Goal: Answer question/provide support

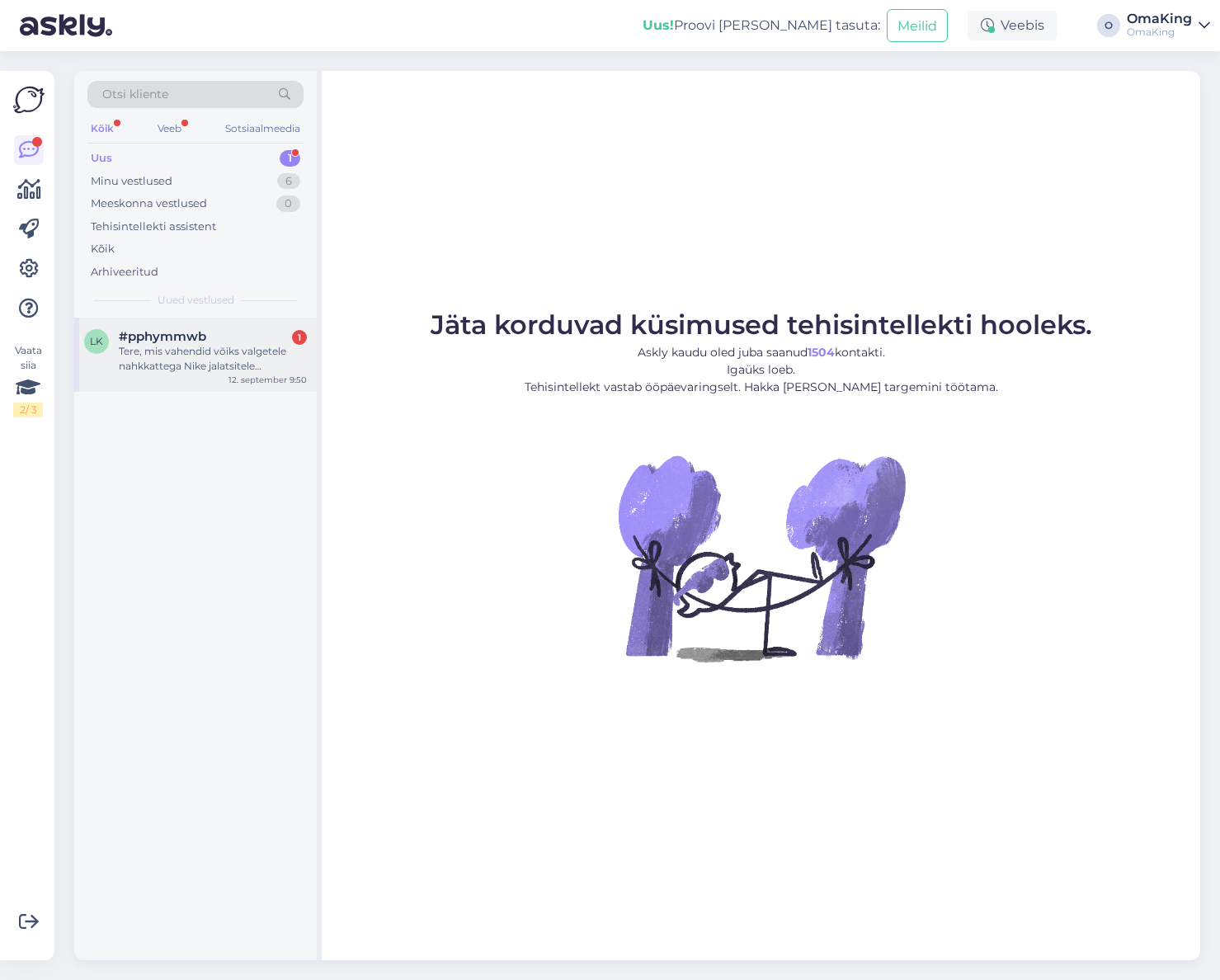
click at [189, 342] on font "#pphymmwb" at bounding box center [163, 336] width 87 height 15
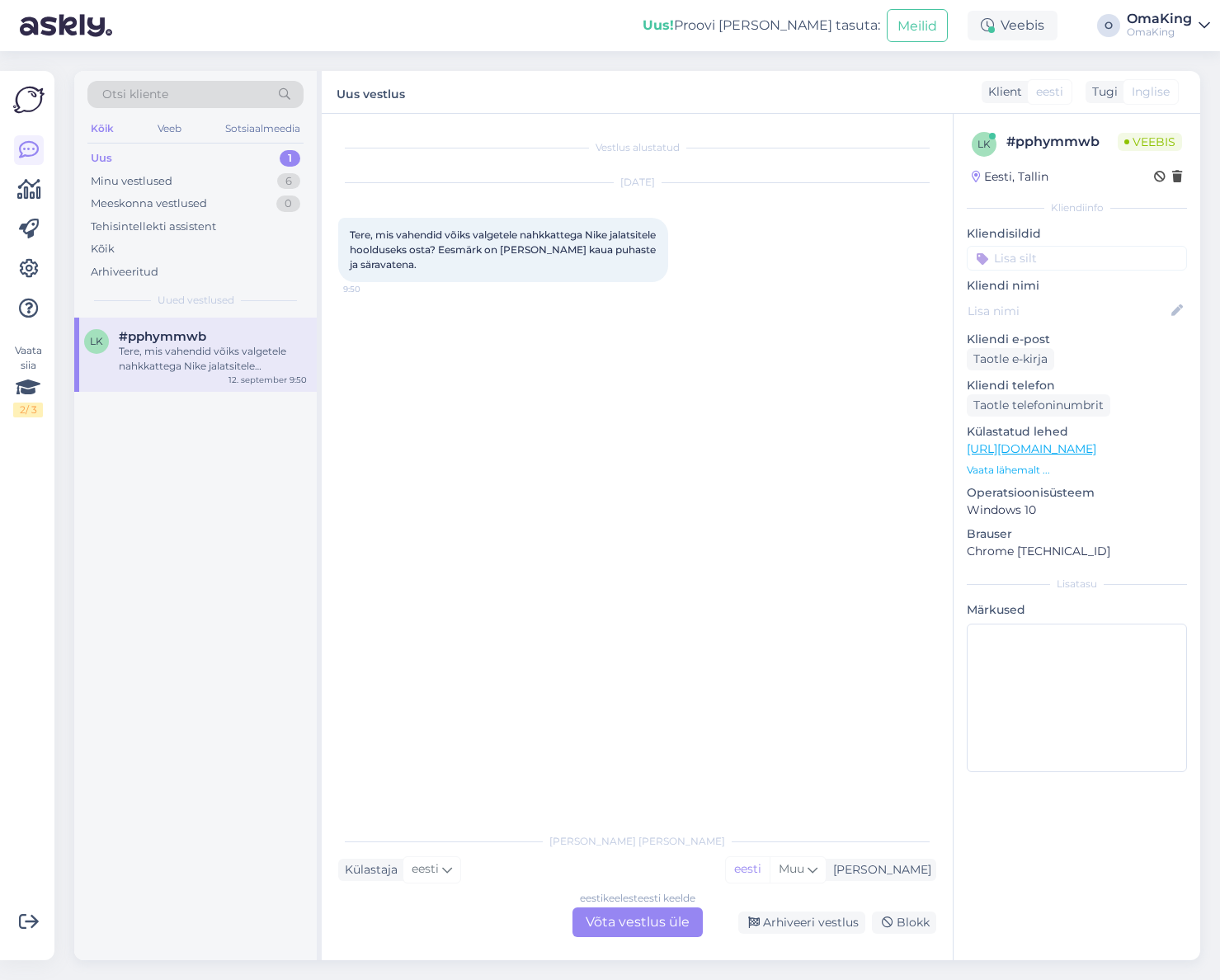
click at [610, 925] on font "Võta vestlus üle" at bounding box center [637, 922] width 104 height 15
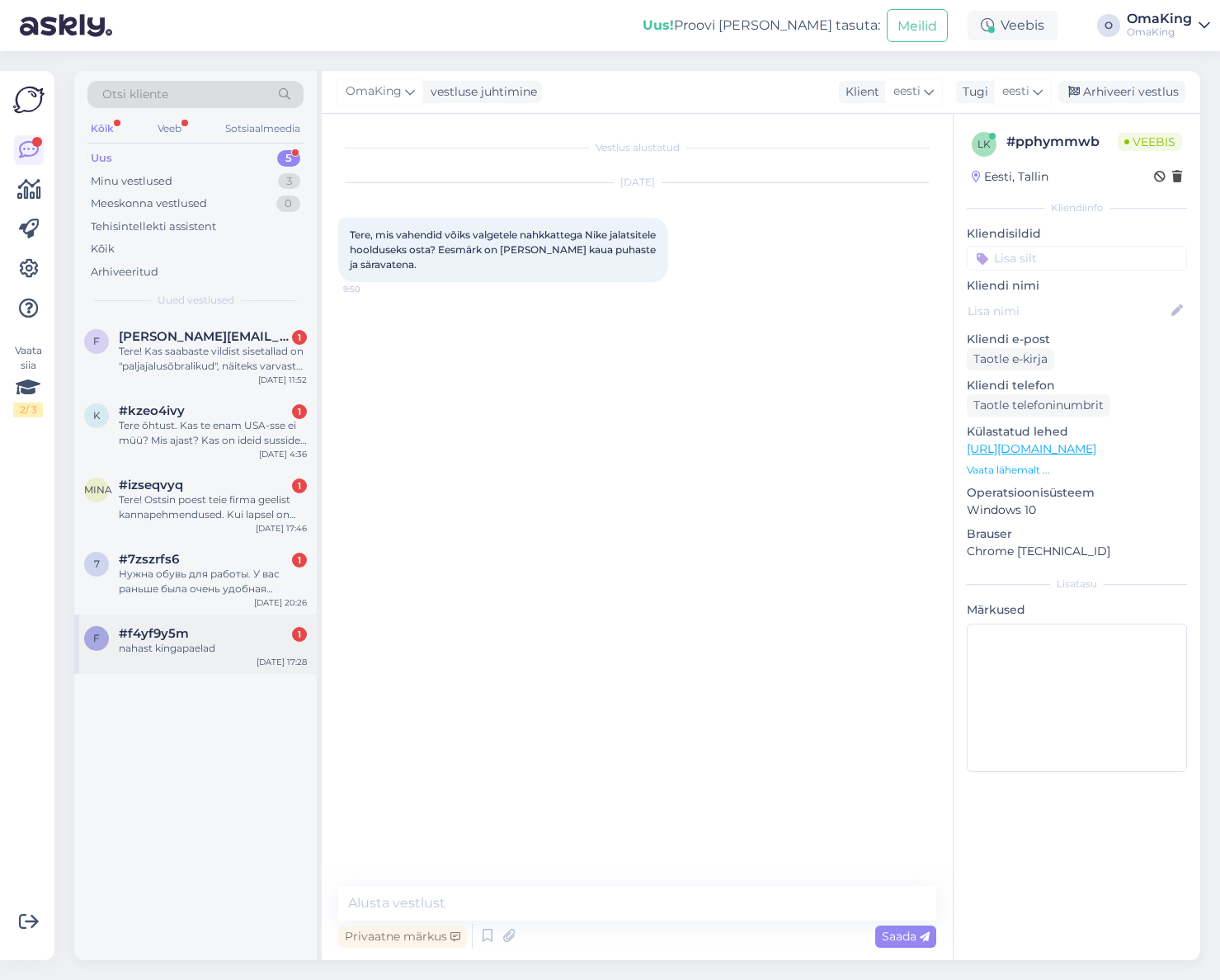
click at [147, 652] on font "nahast kingapaelad" at bounding box center [168, 648] width 97 height 13
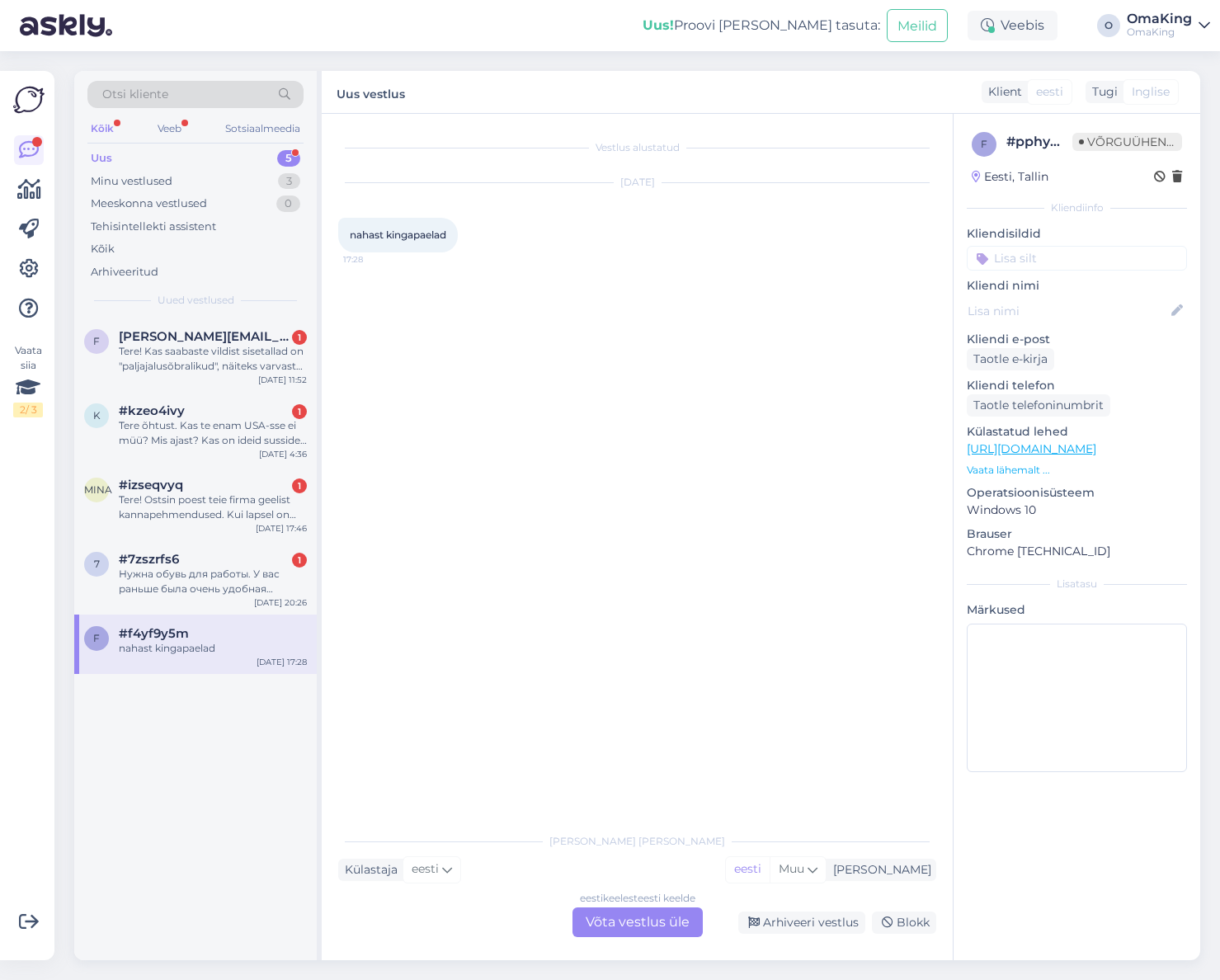
click at [591, 920] on font "Võta vestlus üle" at bounding box center [637, 922] width 104 height 15
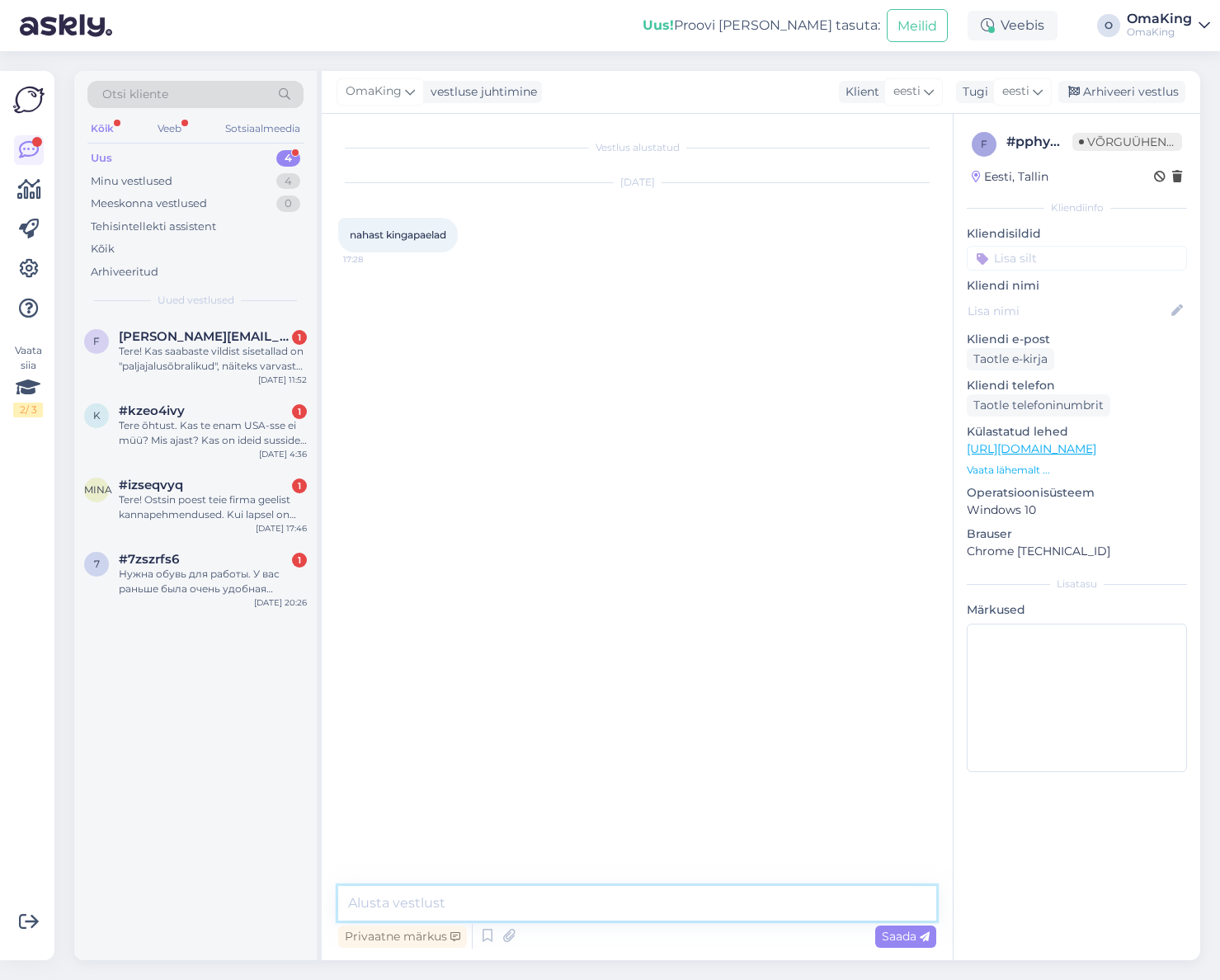
click at [398, 900] on textarea at bounding box center [637, 903] width 598 height 35
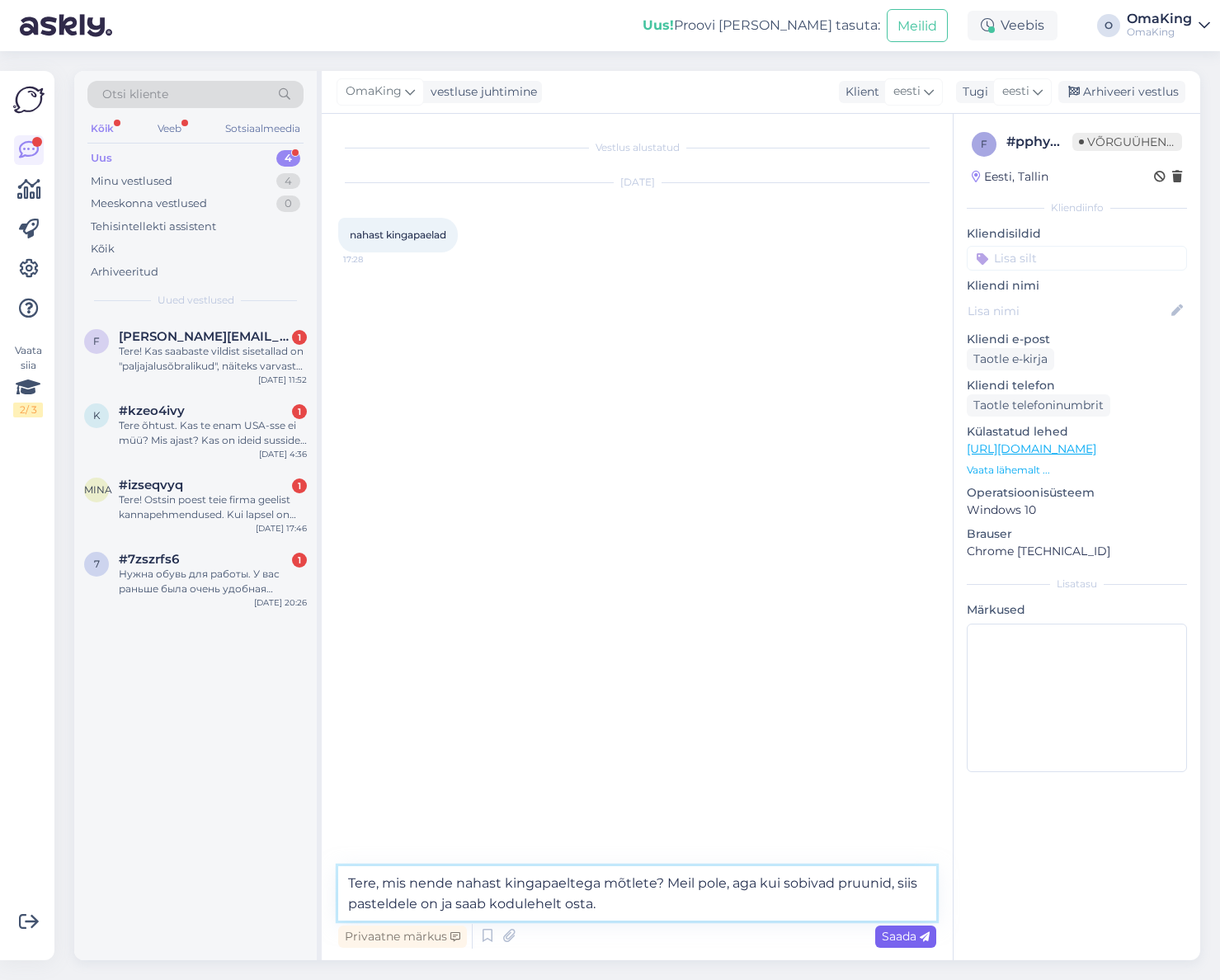
type textarea "Tere, mis nende nahast kingapaeltega mõtlete? Meil pole, aga kui sobivad pruuni…"
click at [919, 936] on span "Saada" at bounding box center [905, 935] width 47 height 15
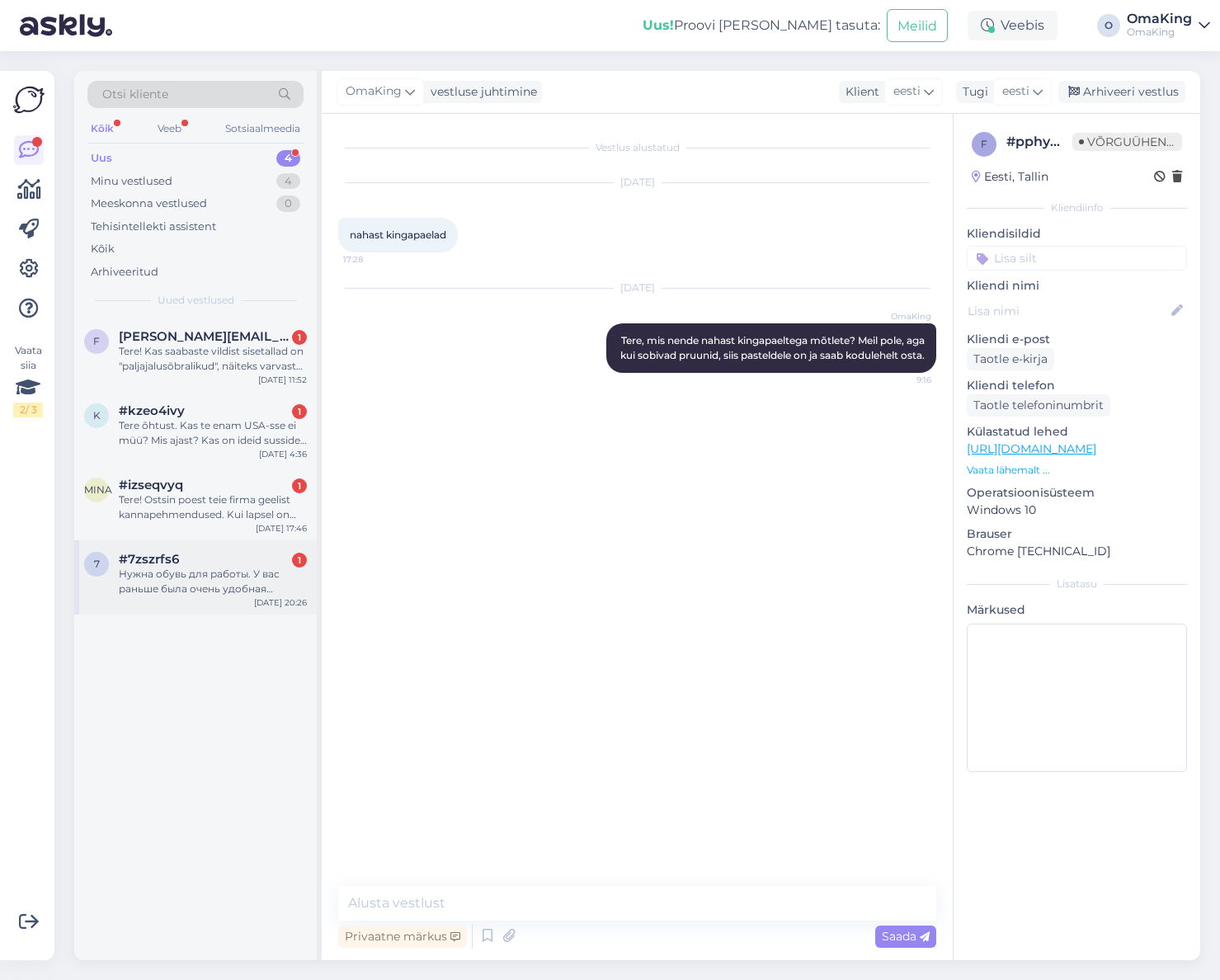
click at [137, 582] on div "Нужна обувь для работы. У вас раньше была очень удобная обувь.хочу её найти!" at bounding box center [213, 581] width 188 height 30
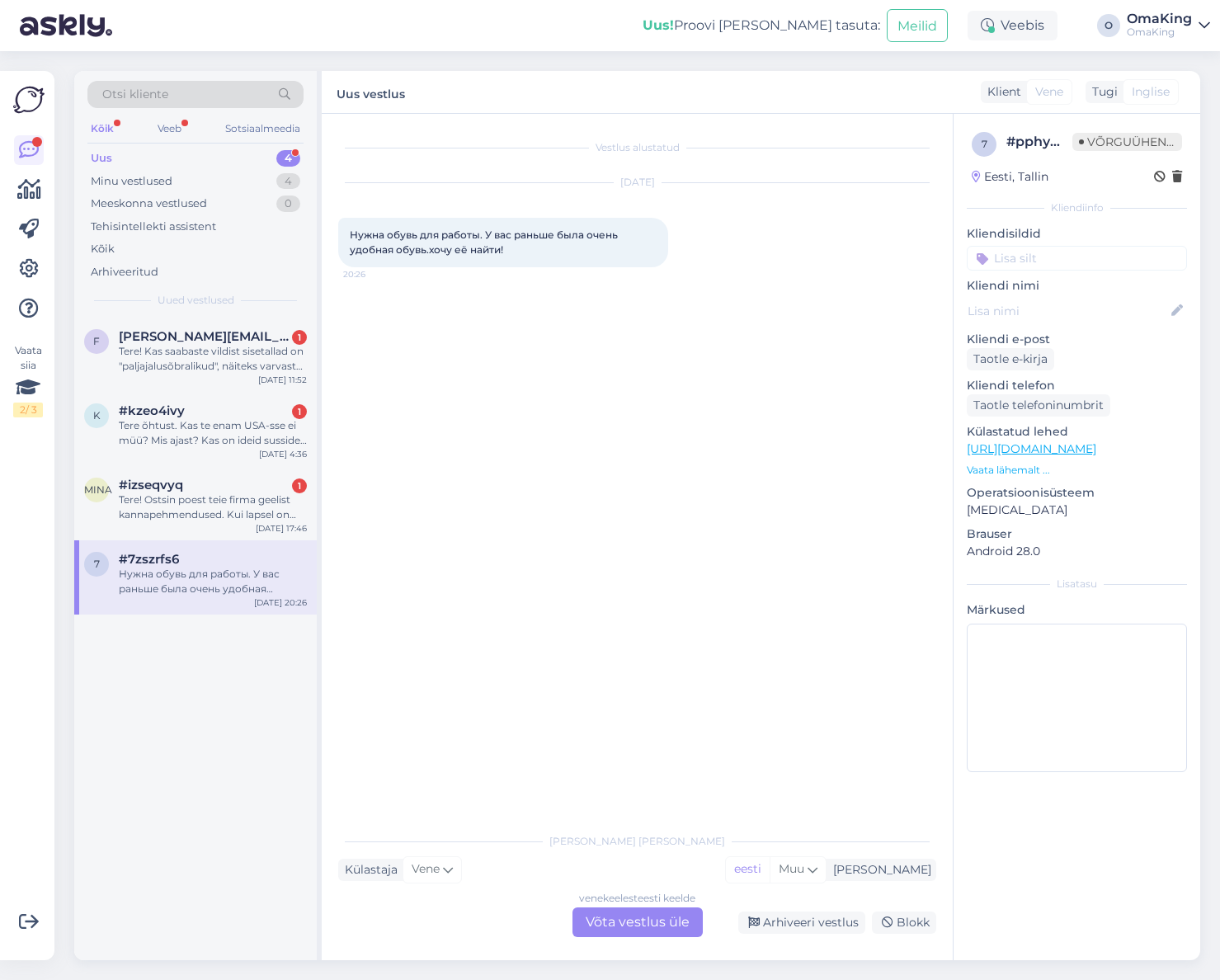
click at [591, 919] on font "Võta vestlus üle" at bounding box center [637, 922] width 104 height 15
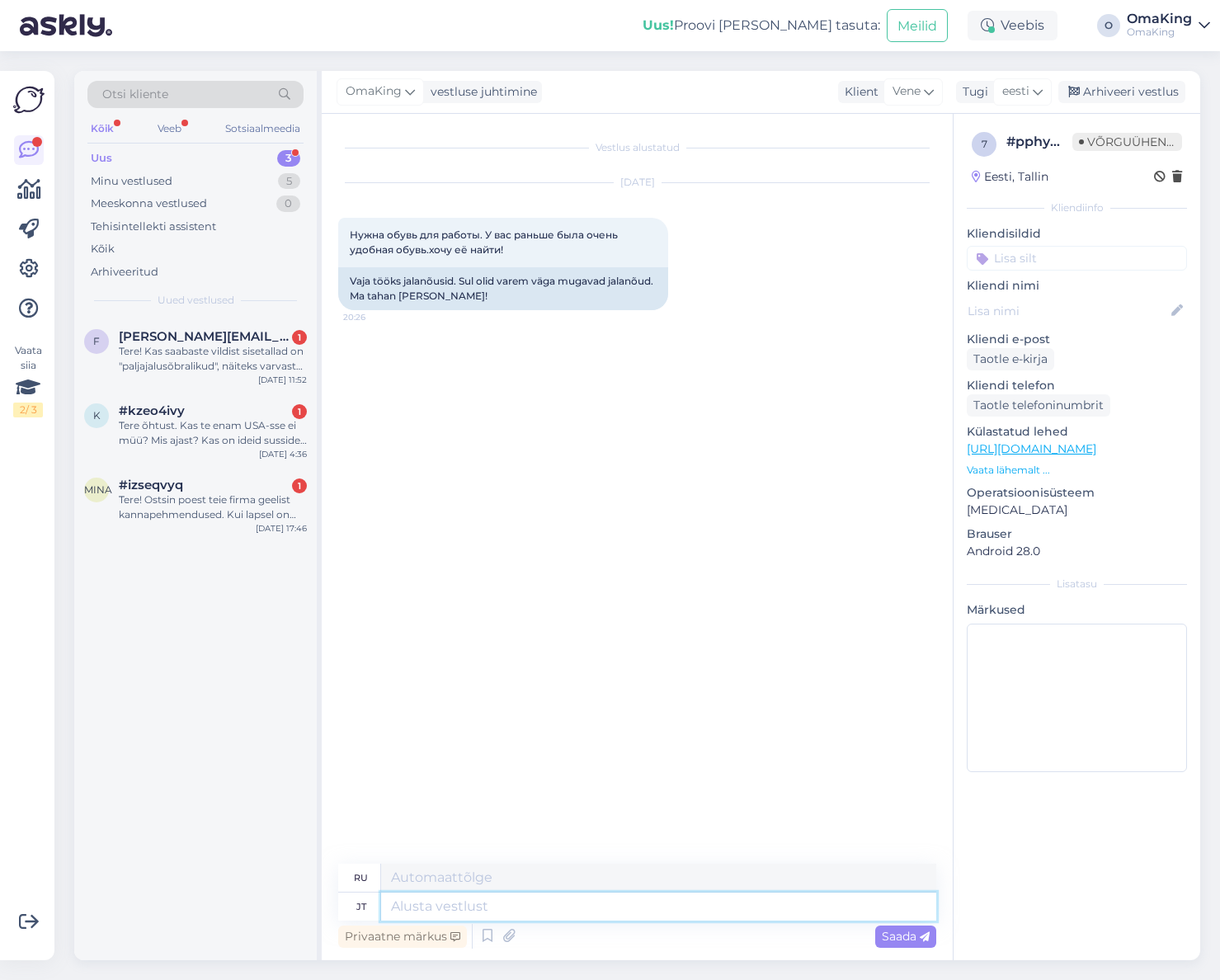
click at [407, 909] on textarea at bounding box center [658, 906] width 555 height 28
type textarea "Tere,"
type textarea "Привет,"
type textarea "Tere, millised"
type textarea "Привет, кто ты?"
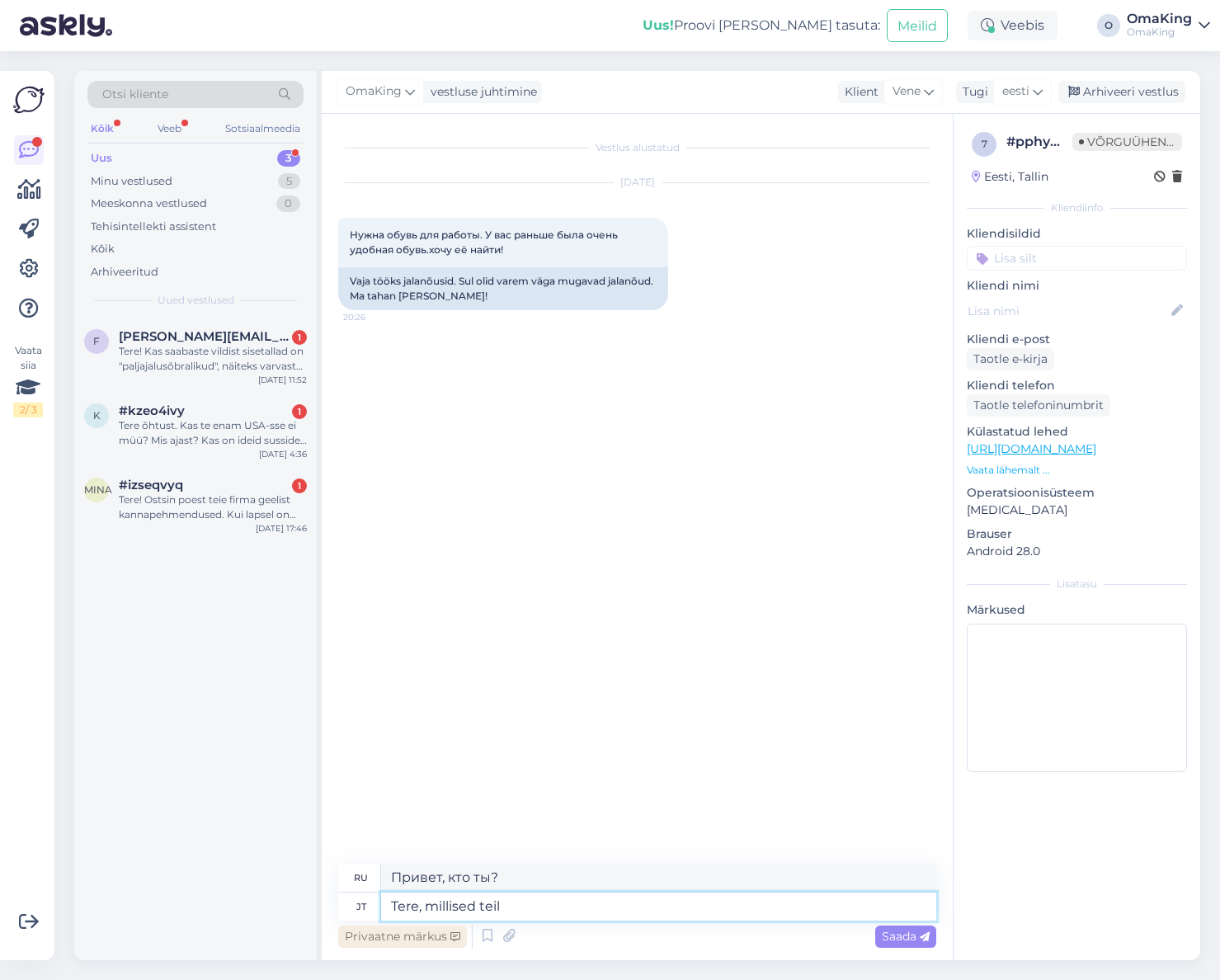
type textarea "Tere, millised teil o"
type textarea "Привет, как дела?"
type textarea "Tere, millised teil olid ei"
type textarea "Привет, какие у тебя были"
type textarea "Tere, millised teil olid ei tea k"
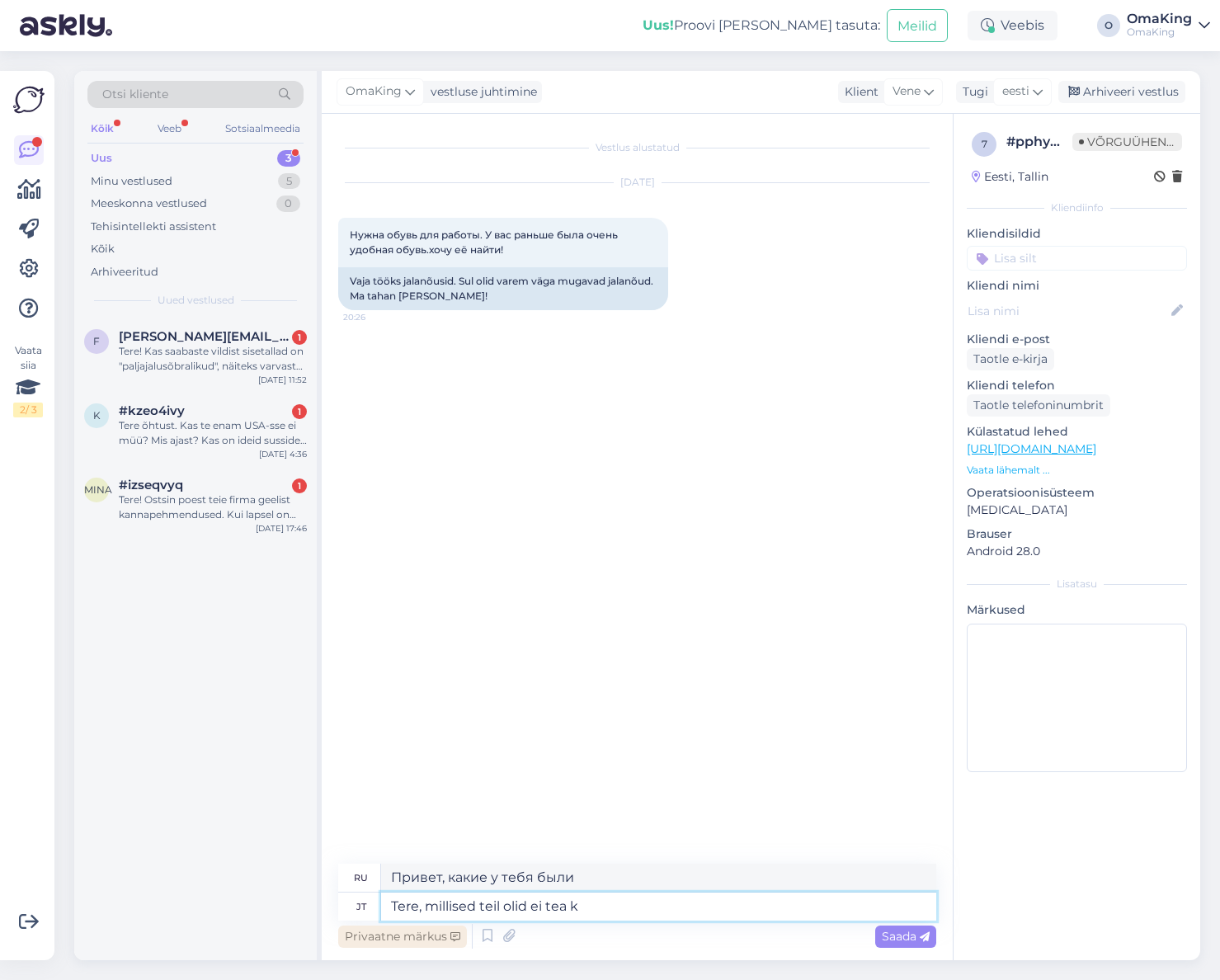
type textarea "Привет, я не знаю, какой сорт был у тебя."
type textarea "Tere, millised teil olid ei tea kahjuks."
type textarea "Здравствуйте, к сожалению, я не знаю, что у вас было."
type textarea "Tere, millised teil olid ei tea kahjuks. [PERSON_NAME]"
type textarea "Здравствуйте, к сожалению, я не знаю, что у вас было. Мерил."
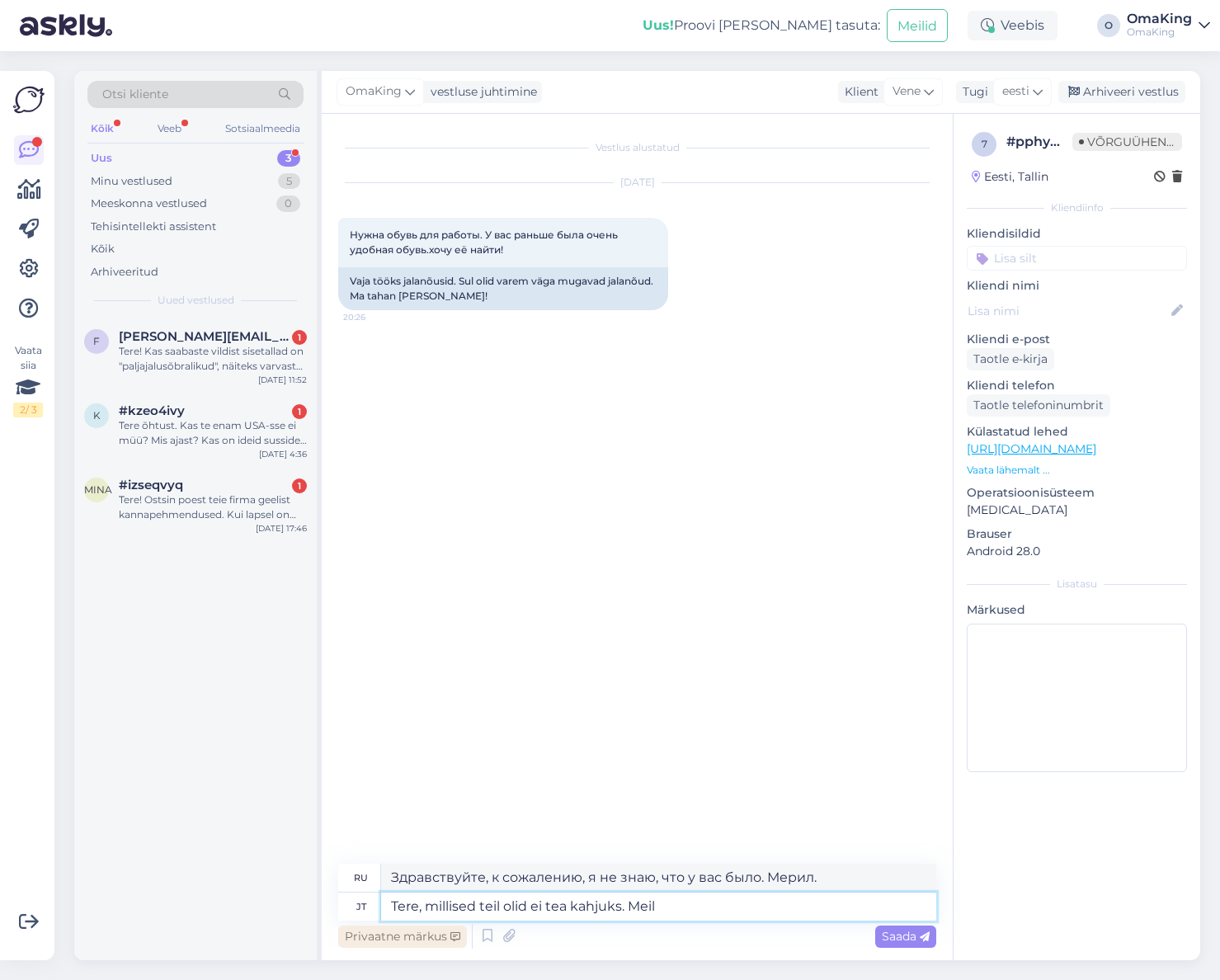
type textarea "Tere, millised teil olid ei tea kahjuks. Meil p"
type textarea "Здравствуйте, к сожалению, я не знаю, что у вас было. Мы"
type textarea "Tere, millised teil olid ei tea kahjuks. Meil palju"
type textarea "Здравствуйте, к сожалению, я не знаю, что у вас было. У нас много"
type textarea "Tere, millised teil olid ei tea kahjuks. Meil palju mis tööle s"
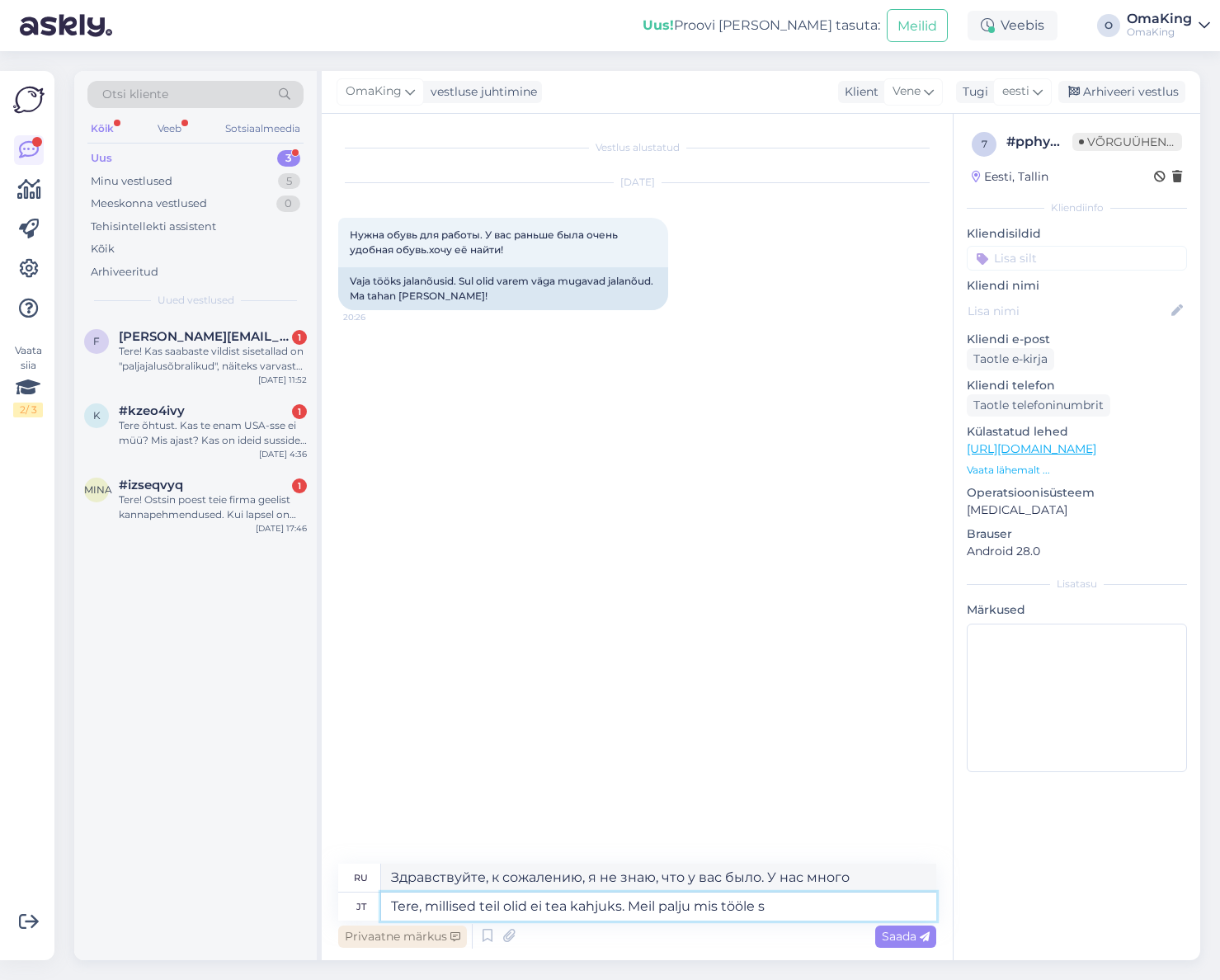
type textarea "Здравствуйте, к сожалению, я не знаю, что у вас было. У нас много работы."
type textarea "Tere, millised teil olid ei tea kahjuks. Meil palju mis tööle sobivad, o"
type textarea "Здравствуйте, к сожалению, я не знаю, какие у вас были. У нас много подходящих …"
type textarea "Tere, millised teil olid ei tea kahjuks. Meil palju mis tööle sobivad, oleneb"
type textarea "Здравствуйте, к сожалению, я не знаю, какие у вас были. У нас много подходящих …"
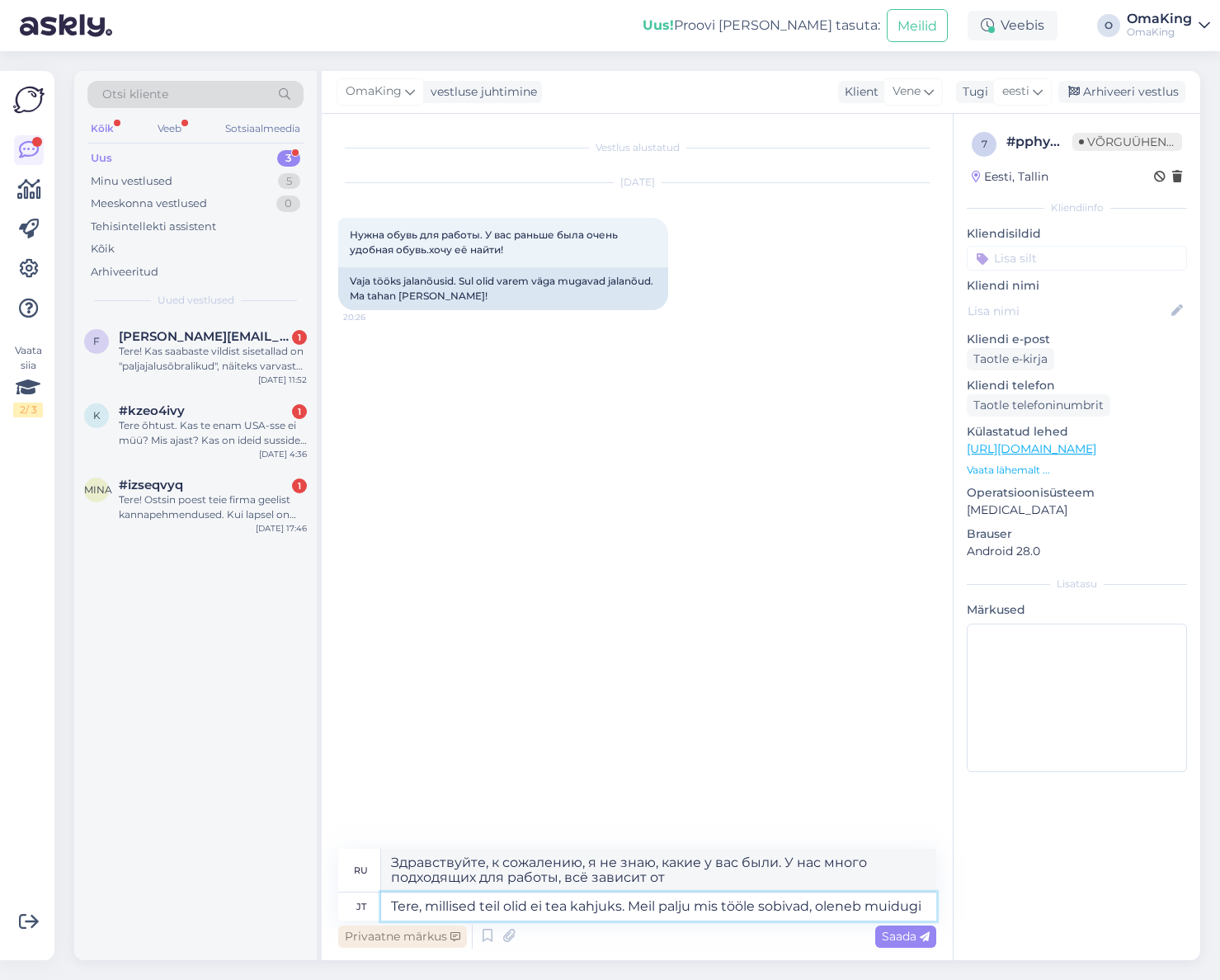
type textarea "Tere, millised teil olid ei tea kahjuks. Meil palju mis tööle sobivad, oleneb m…"
type textarea "Здравствуйте, к сожалению, я не знаю, какие у вас были. У нас много подходящих …"
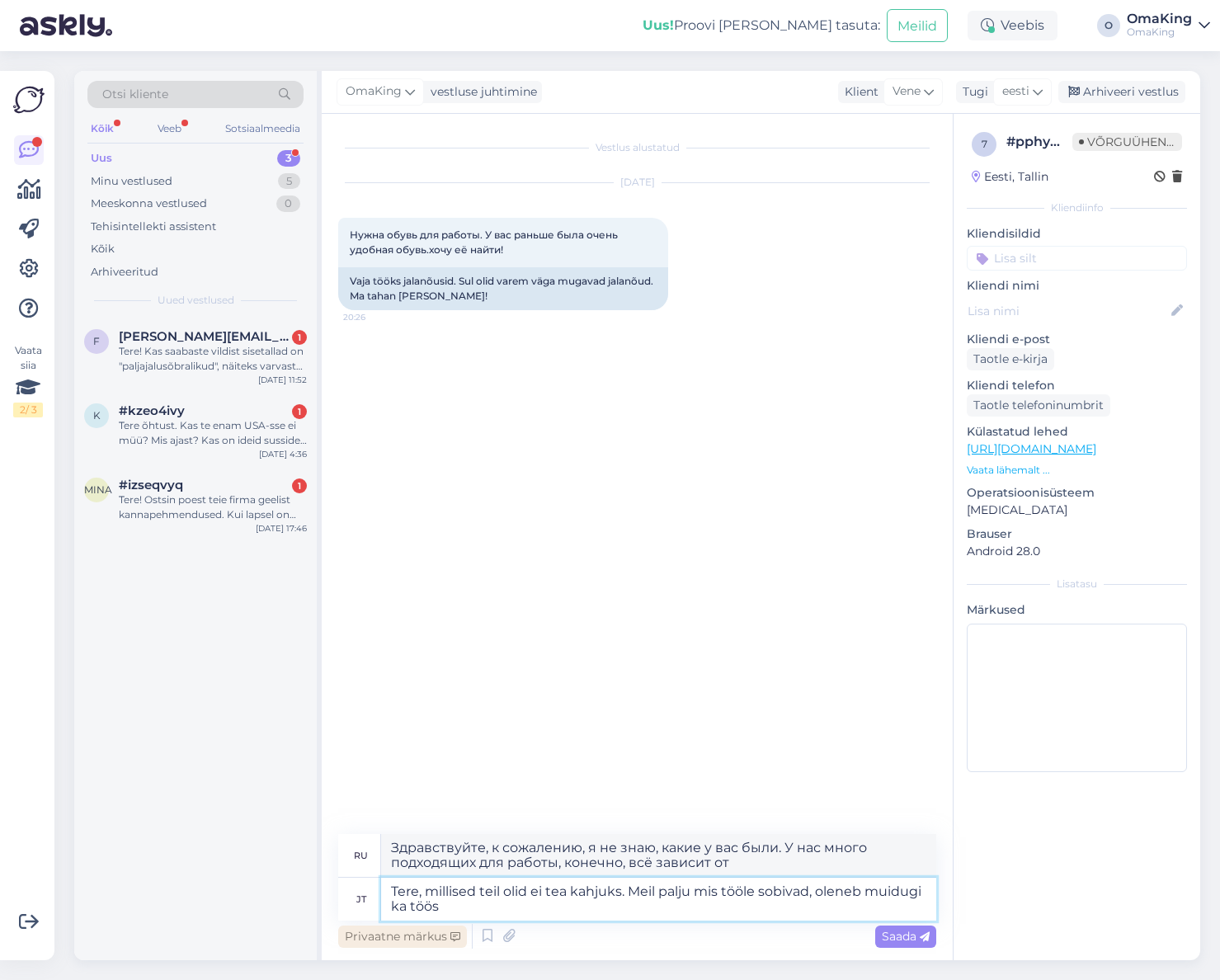
type textarea "Tere, millised teil olid ei tea kahjuks. Meil palju mis tööle sobivad, oleneb m…"
type textarea "Здравствуйте, к сожалению, я не знаю, какие у вас были. У нас много подходящих …"
type textarea "Tere, millised teil olid ei tea kahjuks. Meil palju mis tööle sobivad, oleneb m…"
type textarea "Здравствуйте, к сожалению, я не знаю, какие именно у вас были. У нас много веще…"
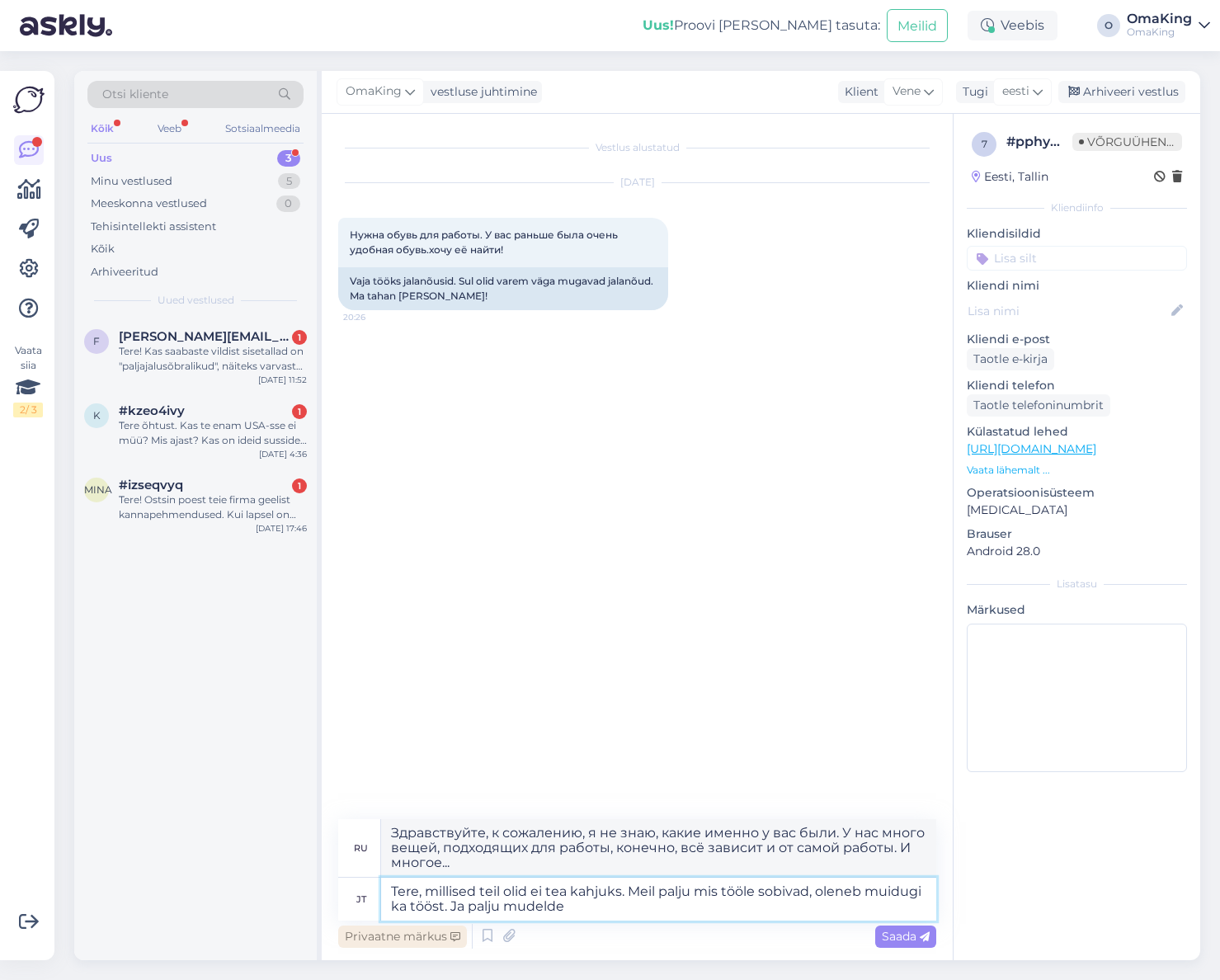
type textarea "Tere, millised teil olid ei tea kahjuks. Meil palju mis tööle sobivad, oleneb m…"
type textarea "Здравствуйте, к сожалению, я не знаю, какие у вас были. У нас много вещей, подх…"
type textarea "Tere, millised teil olid ei tea kahjuks. Meil palju mis tööle sobivad, oleneb m…"
type textarea "Здравствуйте, к сожалению, я не знаю, какие у вас были. У нас много подходящих …"
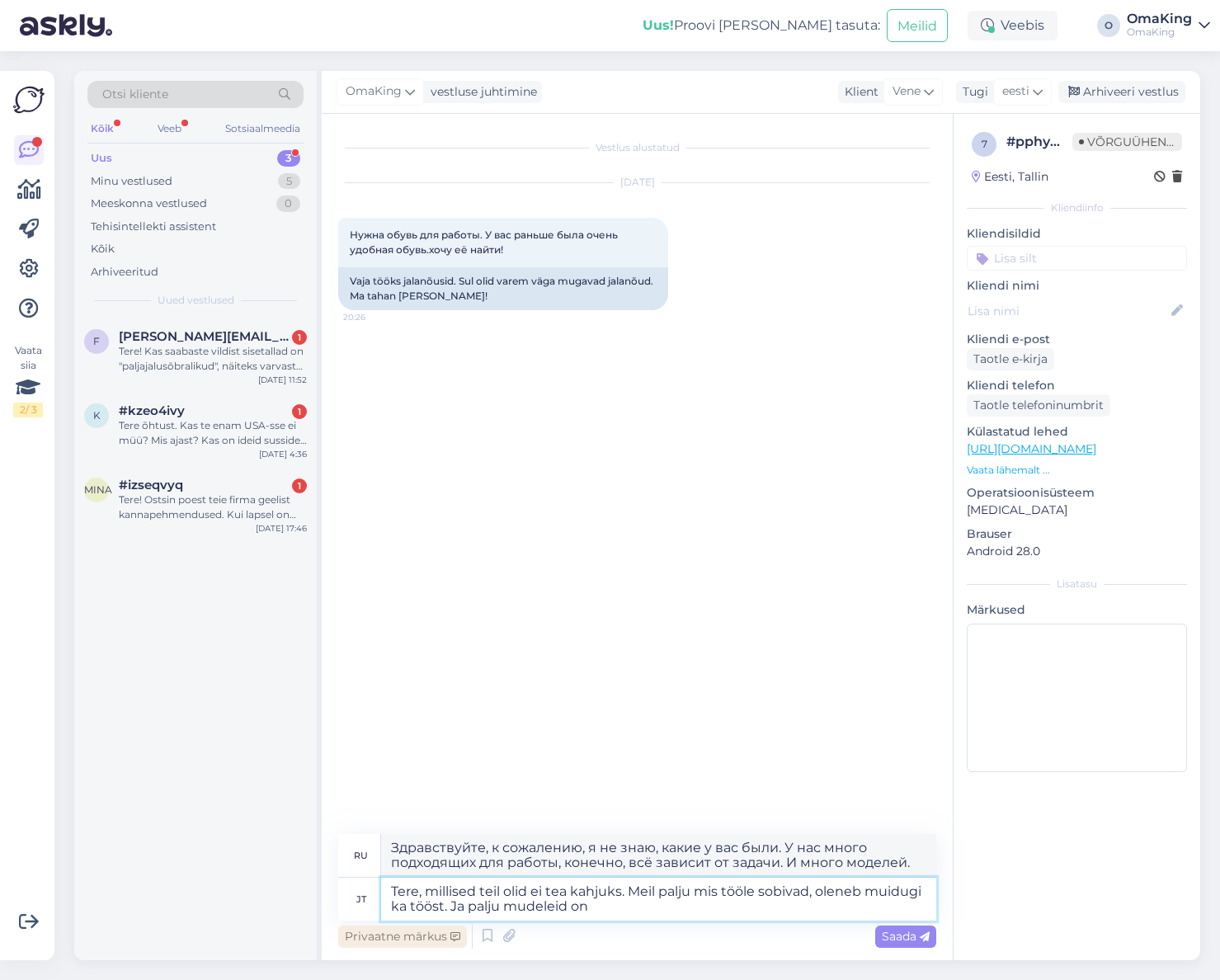
type textarea "Tere, millised teil olid ei tea kahjuks. Meil palju mis tööle sobivad, oleneb m…"
type textarea "Здравствуйте, к сожалению, я не знаю, какие у вас были. У нас много подходящих …"
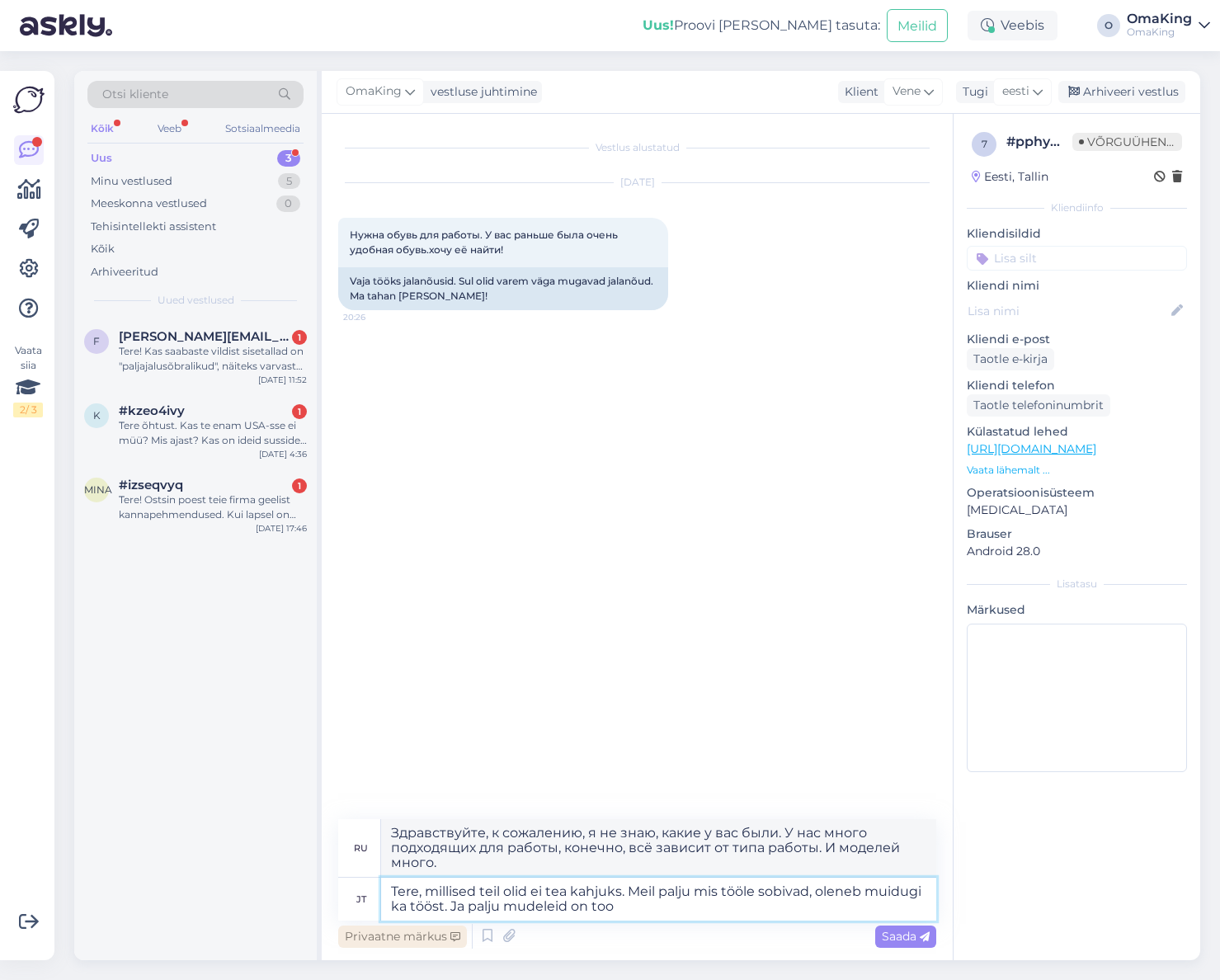
type textarea "Tere, millised teil olid ei tea kahjuks. Meil palju mis tööle sobivad, oleneb m…"
type textarea "Здравствуйте, к сожалению, я не знаю, какие у вас были. У нас много подходящих …"
type textarea "Tere, millised teil olid ei tea kahjuks. Meil palju mis tööle sobivad, oleneb m…"
type textarea "Здравствуйте, к сожалению, я не знаю, какие у вас были. У нас много подходящих …"
type textarea "Tere, millised teil olid ei tea kahjuks. Meil palju mis tööle sobivad, oleneb m…"
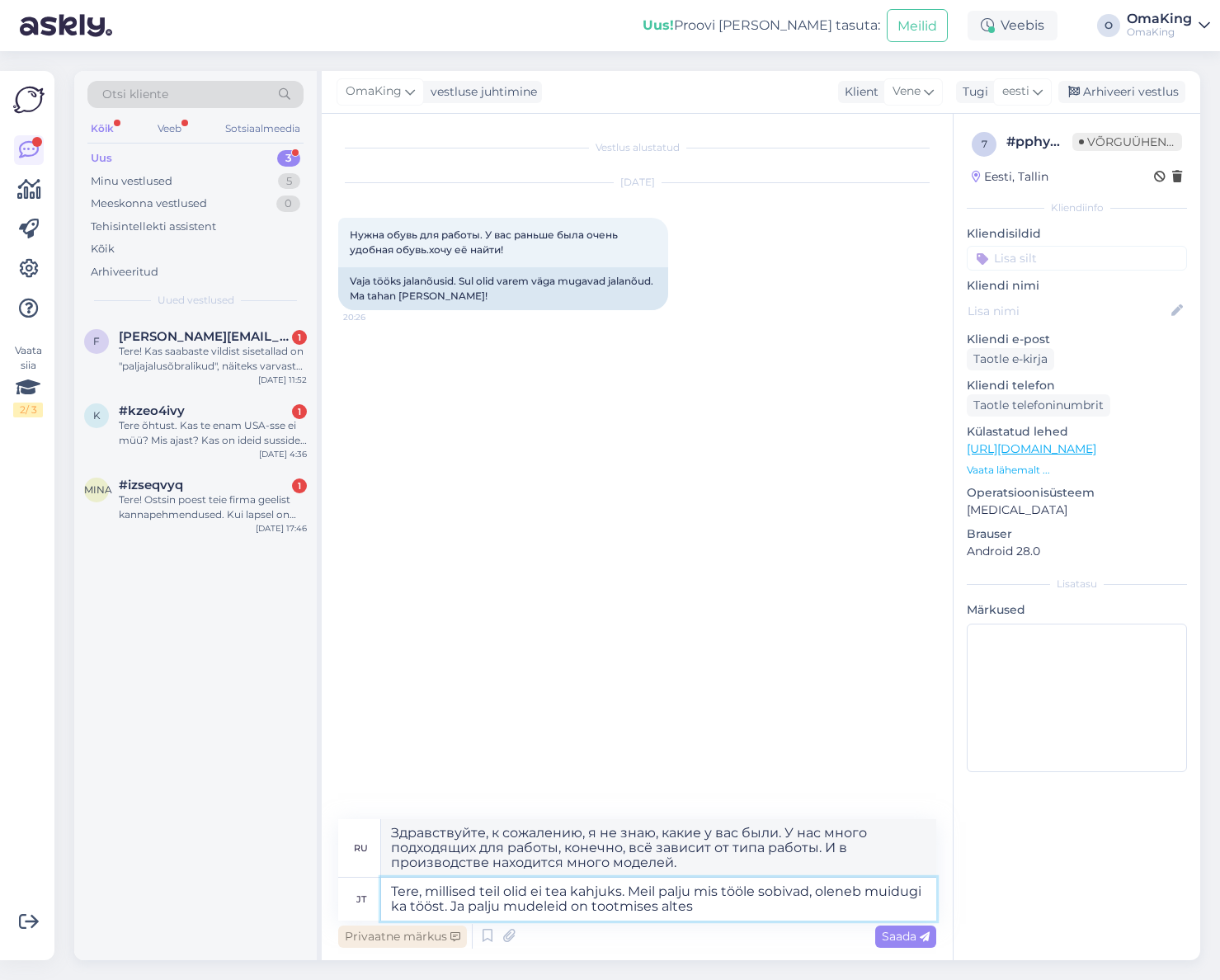
type textarea "Здравствуйте, к сожалению, я не знаю, какие у вас были. У нас много подходящих …"
type textarea "Tere, millised teil olid ei tea kahjuks. Meil palju mis tööle sobivad, oleneb m…"
type textarea "Здравствуйте, к сожалению, я не знаю, какие у вас были. У нас много подходящих …"
type textarea "Tere, millised teil olid ei tea kahjuks. Meil palju mis tööle sobivad, oleneb m…"
type textarea "Здравствуйте, к сожалению, я не знаю, какие у вас были. У нас много подходящих …"
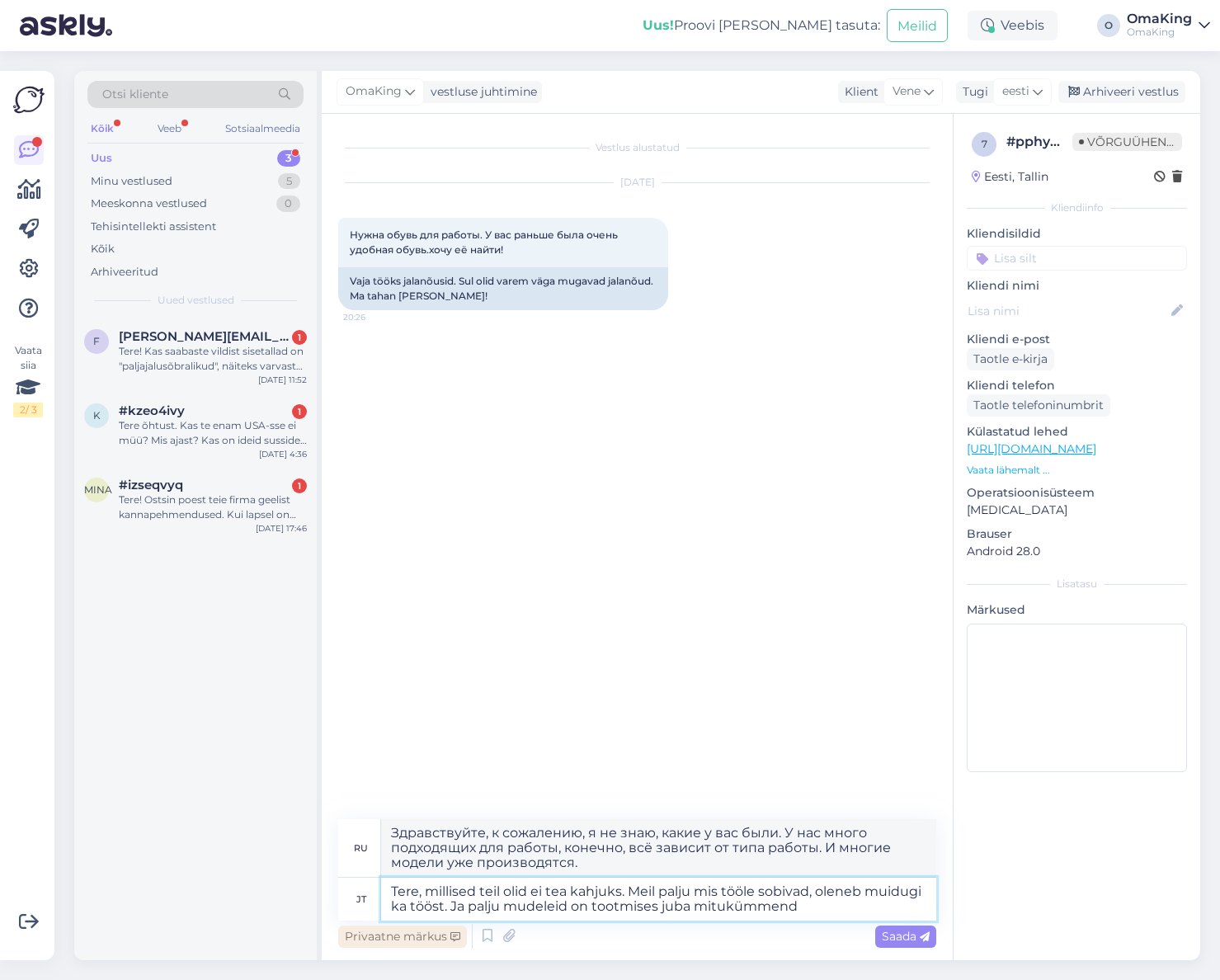
type textarea "Tere, millised teil olid ei tea kahjuks. Meil palju mis tööle sobivad, oleneb m…"
type textarea "Здравствуйте, к сожалению, я не знаю, какие у вас были. У нас много подходящих …"
type textarea "Tere, millised teil olid ei tea kahjuks. Meil palju mis tööle sobivad, oleneb m…"
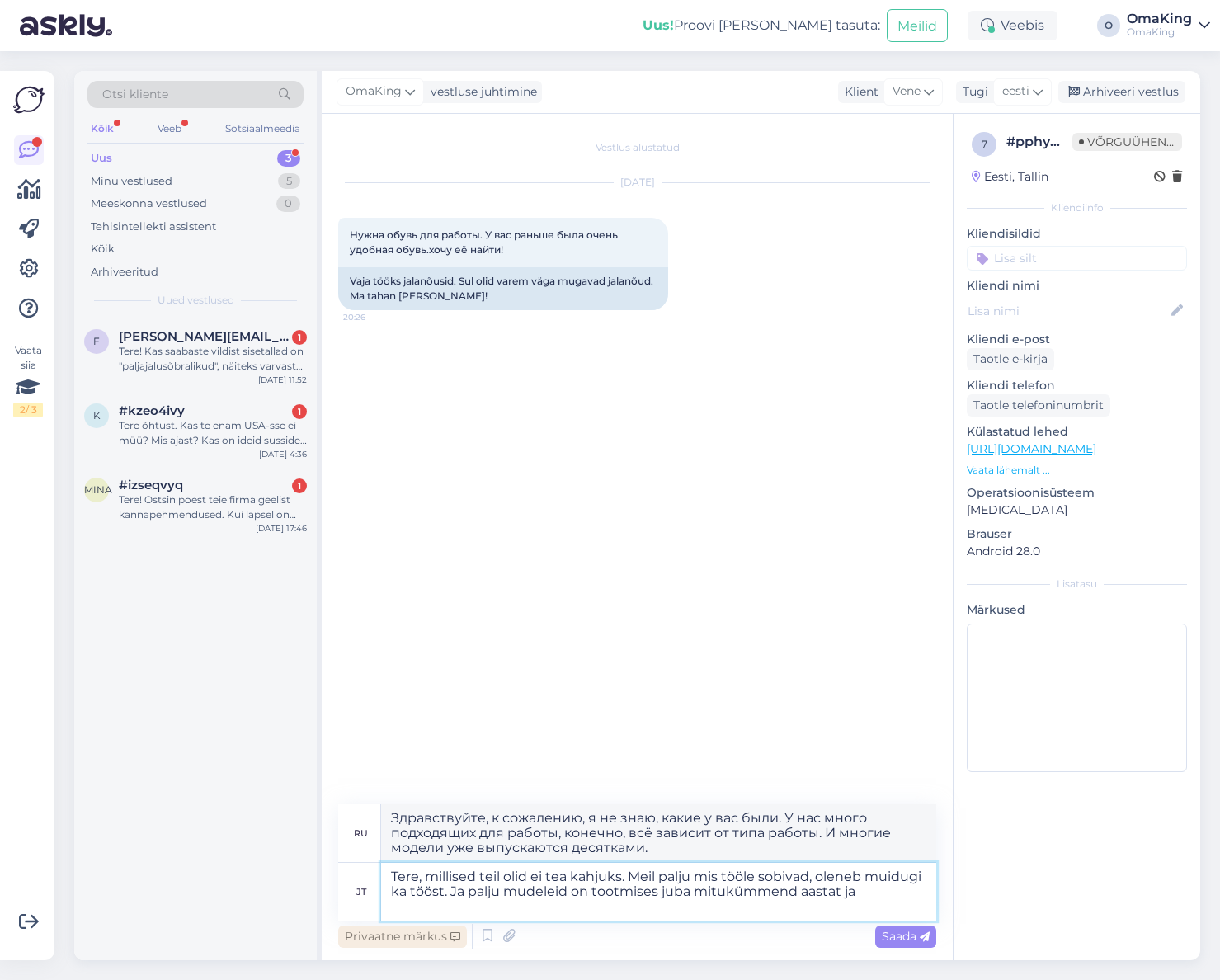
type textarea "Здравствуйте, к сожалению, я не знаю, какие у вас были. У нас много подходящих …"
type textarea "Tere, millised teil olid ei tea kahjuks. Meil palju mis tööle sobivad, oleneb m…"
type textarea "Здравствуйте, к сожалению, я не знаю, какие у вас были. У нас много подходящих …"
type textarea "Tere, millised teil olid ei tea kahjuks. Meil palju mis tööle sobivad, oleneb m…"
type textarea "Здравствуйте, к сожалению, я не знаю, какие у вас были. У нас много подходящих …"
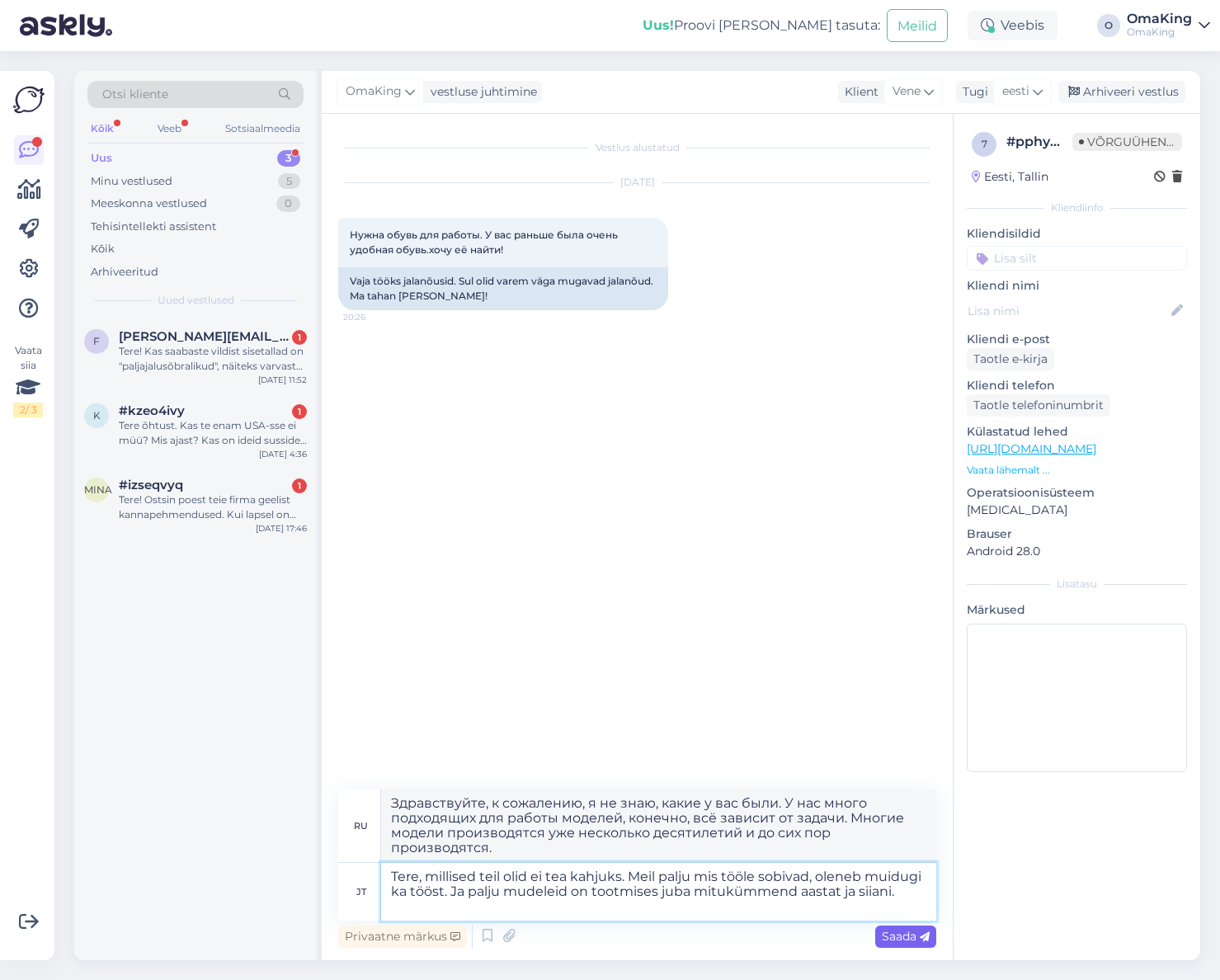
type textarea "Tere, millised teil olid ei tea kahjuks. Meil palju mis tööle sobivad, oleneb m…"
click at [893, 942] on font "Saada" at bounding box center [900, 935] width 35 height 15
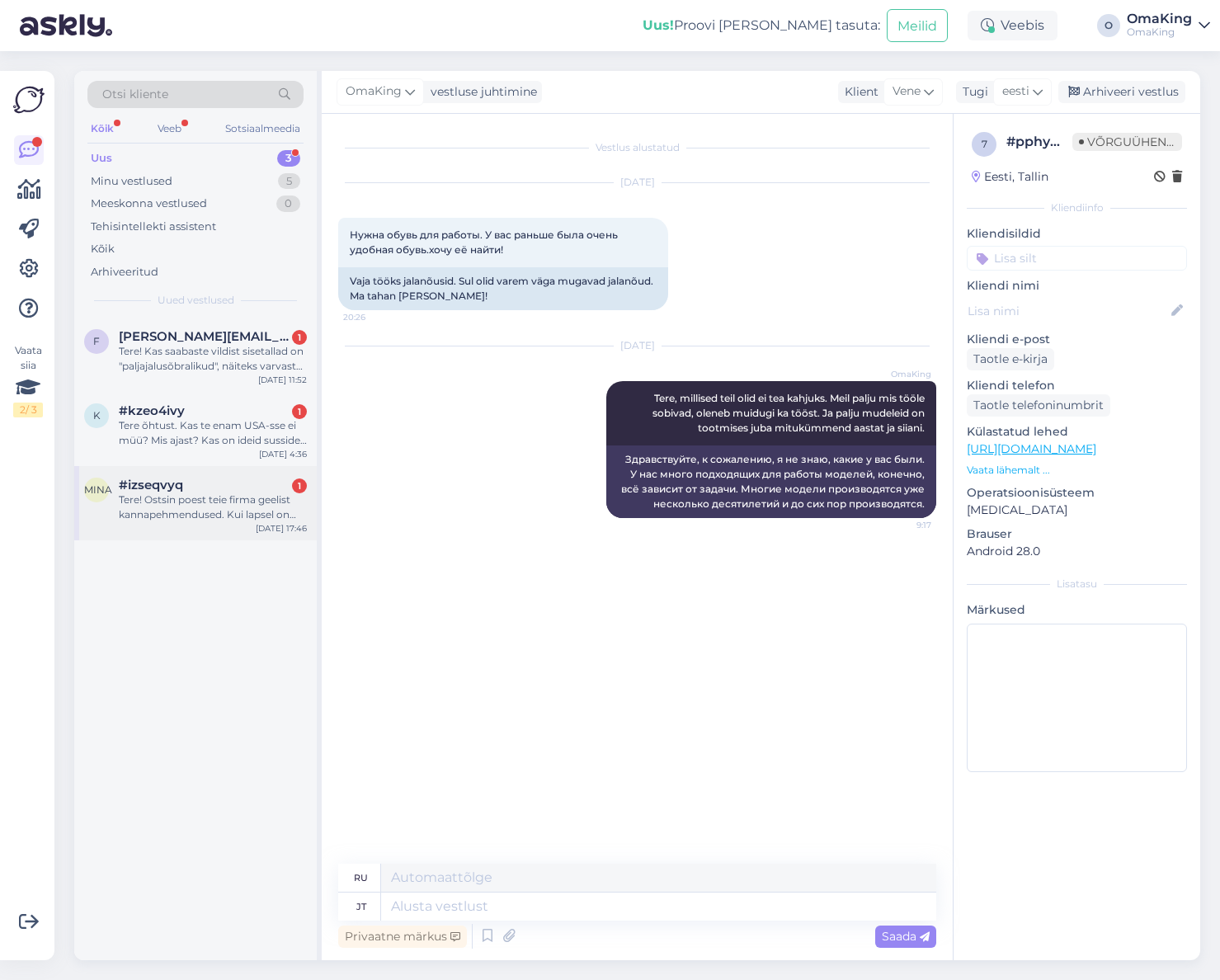
click at [211, 505] on div "Tere! Ostsin poest teie firma geelist kannapehmendused. Kui lapsel on jala nr s…" at bounding box center [213, 507] width 188 height 30
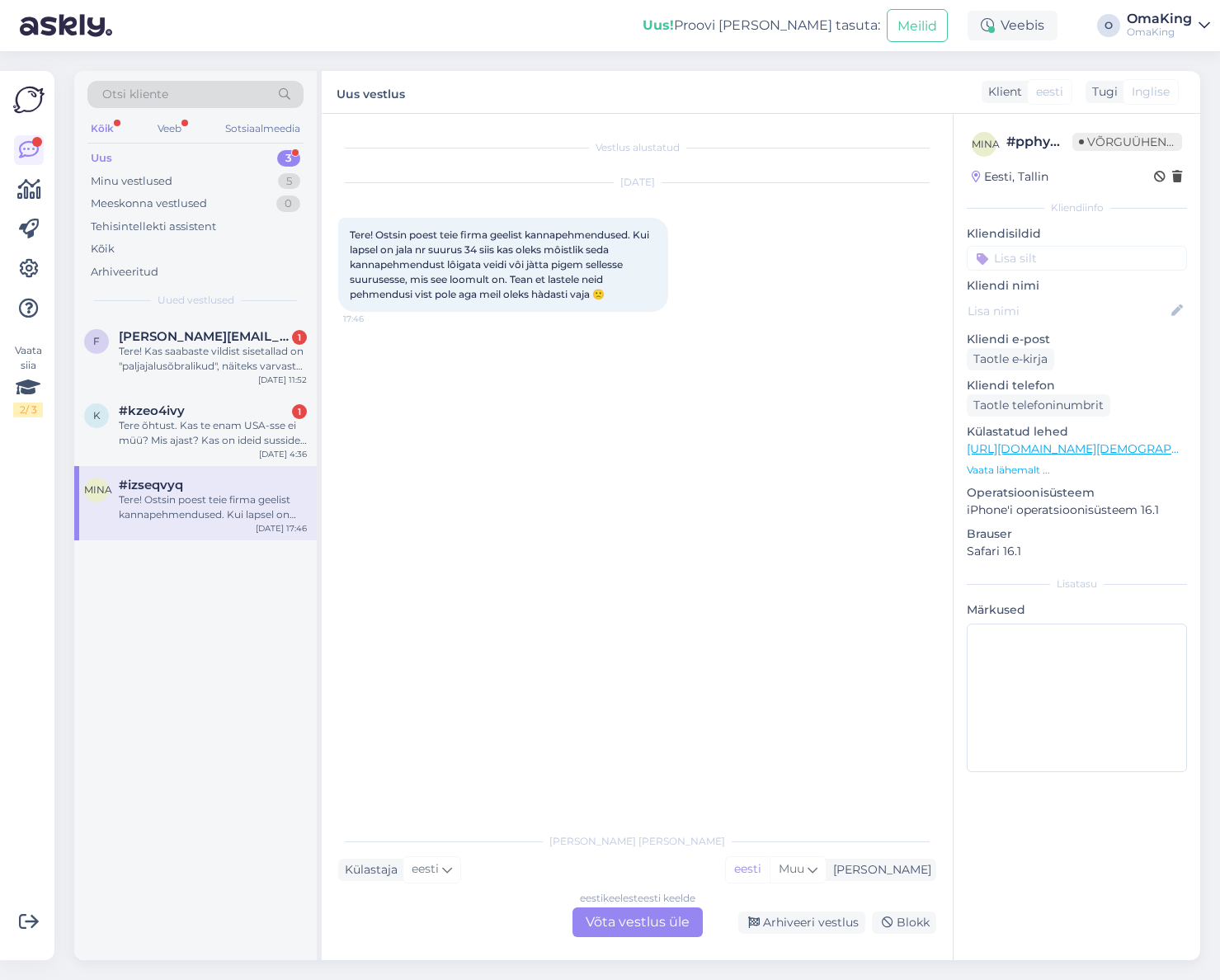
click at [630, 917] on font "Võta vestlus üle" at bounding box center [637, 922] width 104 height 15
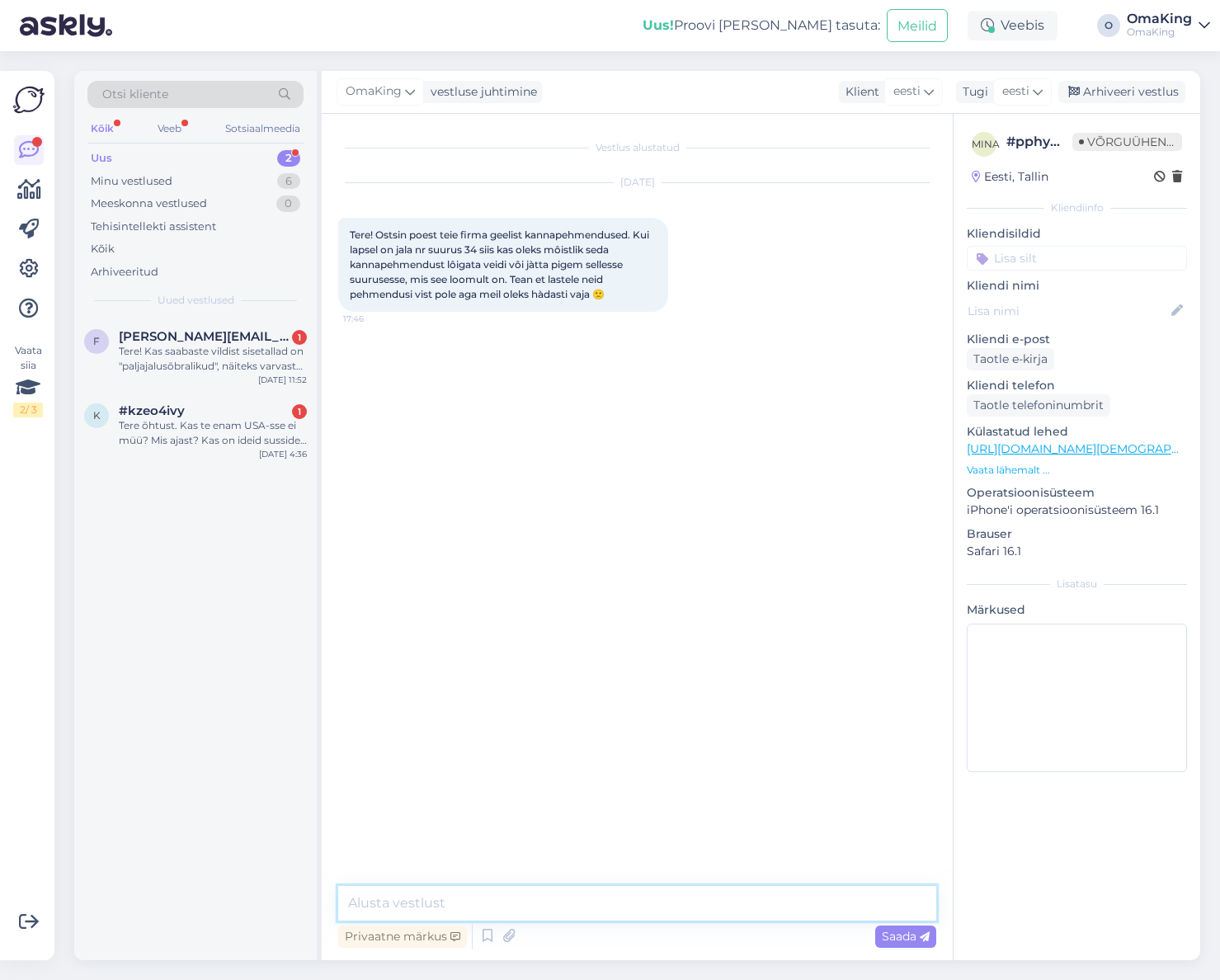
click at [501, 905] on textarea at bounding box center [637, 903] width 598 height 35
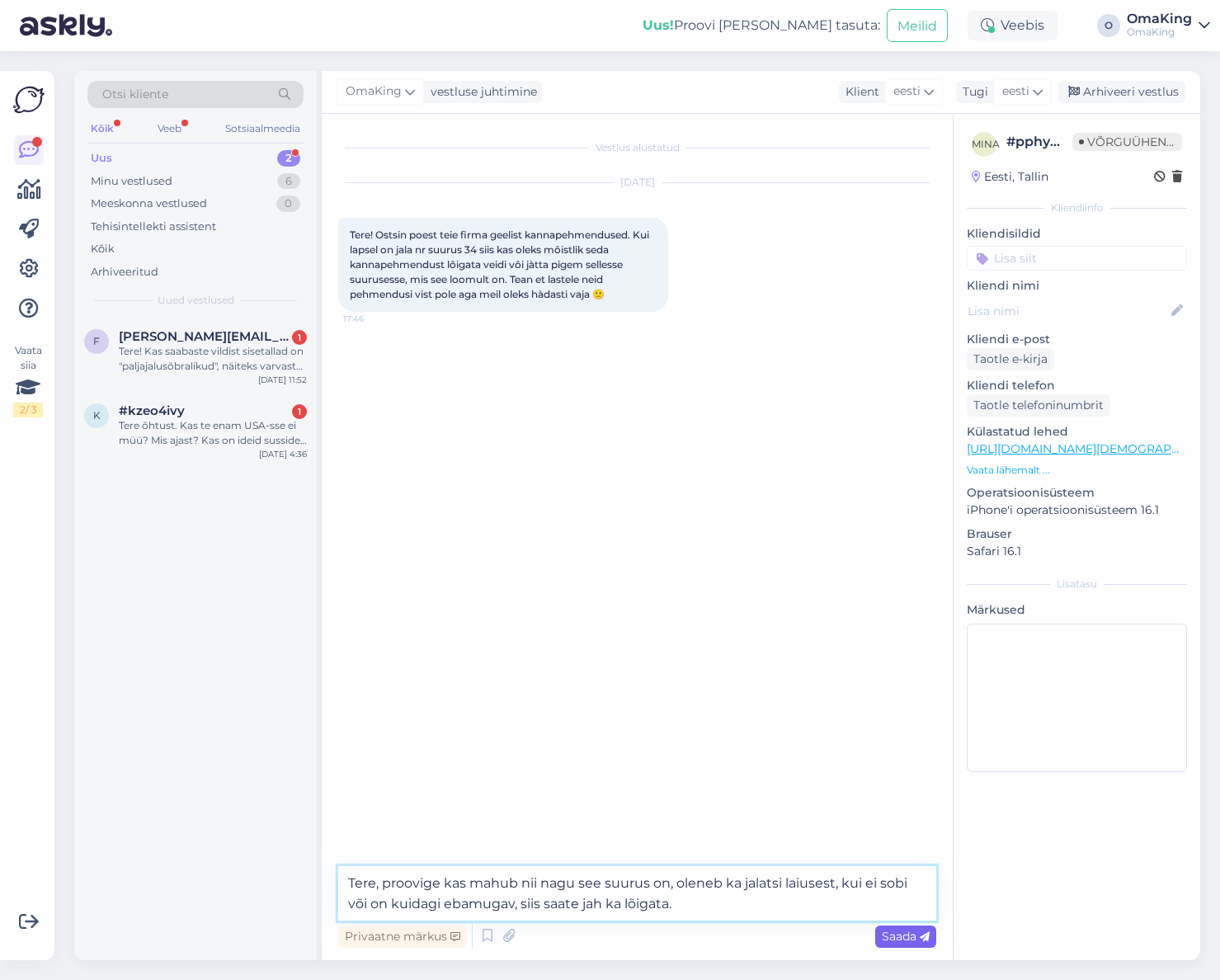
type textarea "Tere, proovige kas mahub nii nagu see suurus on, oleneb ka jalatsi laiusest, ku…"
click at [886, 929] on font "Saada" at bounding box center [900, 935] width 35 height 15
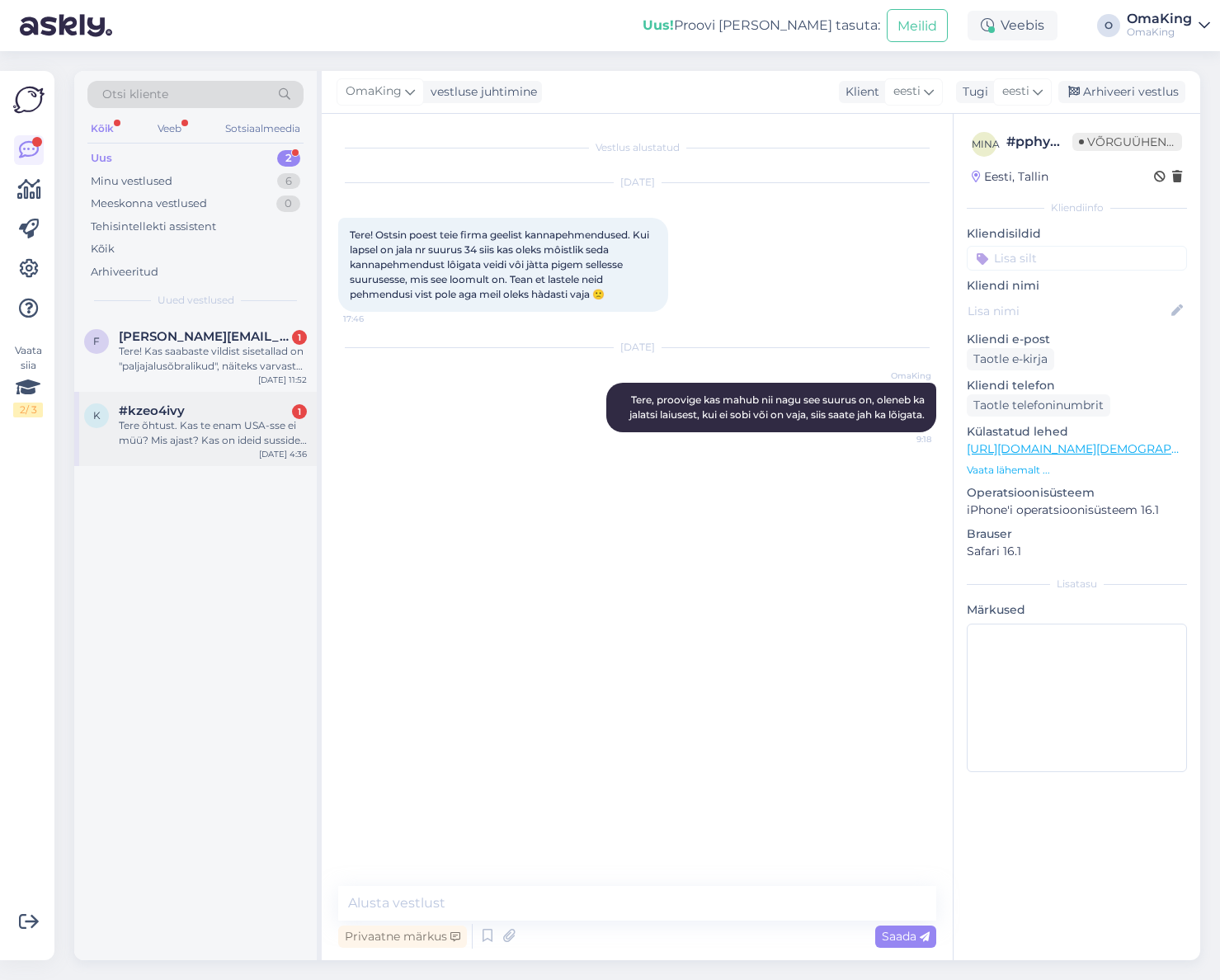
click at [150, 423] on font "Tere õhtust. Kas te enam USA-sse ei müü? Mis ajast? Kas on ideid susside ostmis…" at bounding box center [213, 447] width 188 height 57
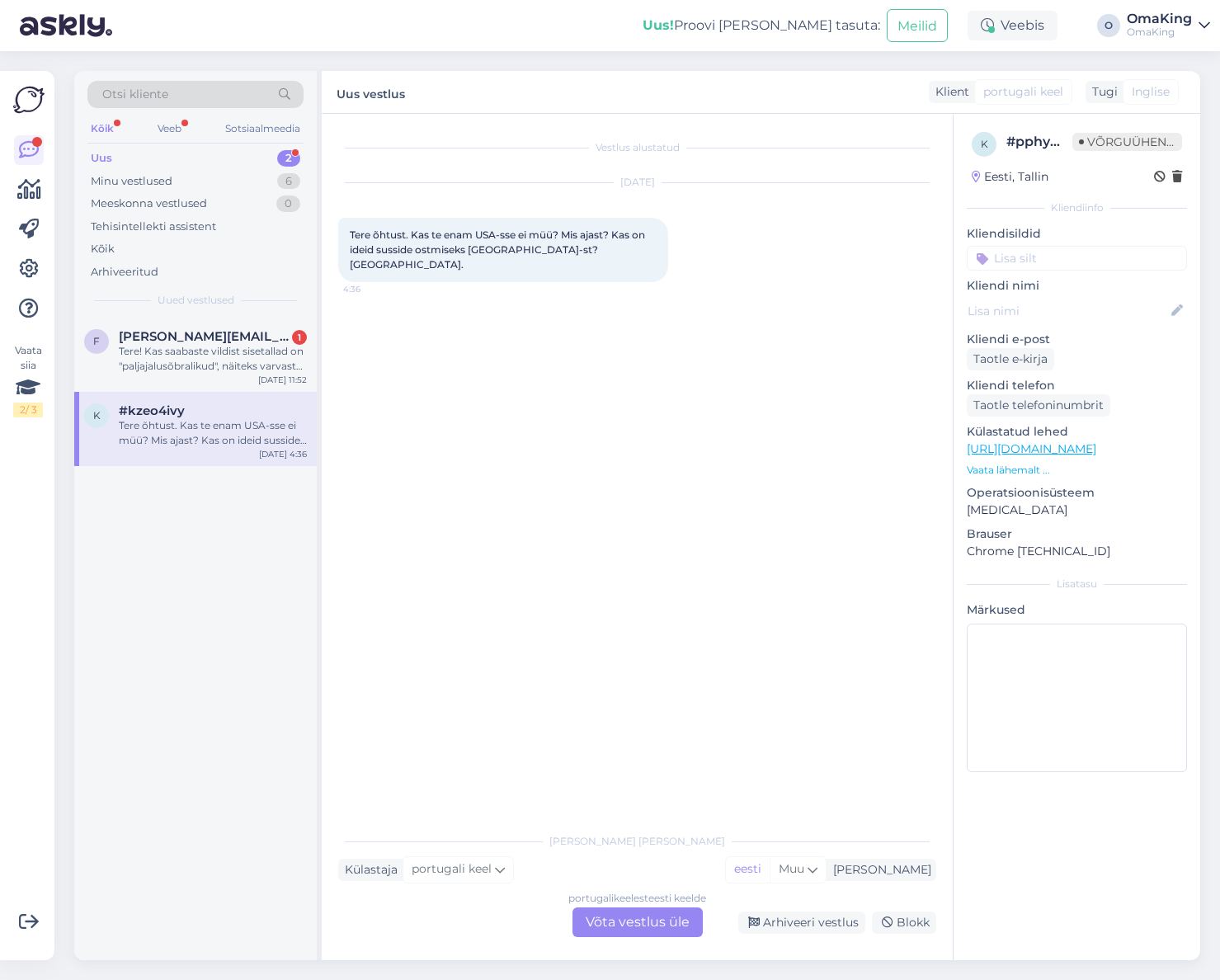
click at [605, 927] on font "Võta vestlus üle" at bounding box center [637, 922] width 104 height 15
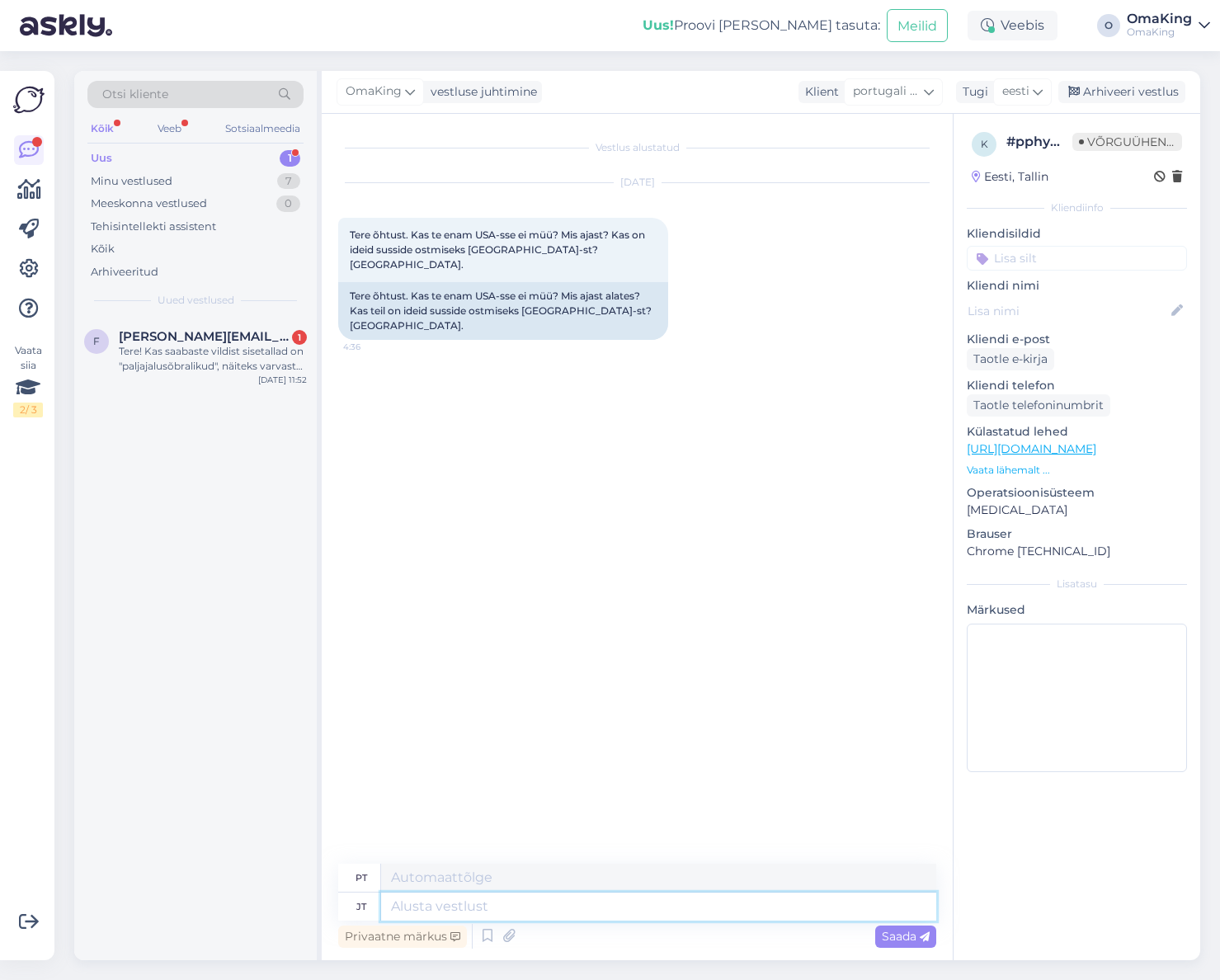
click at [453, 908] on textarea at bounding box center [658, 906] width 555 height 28
type textarea "Tere,"
type textarea "Olá,"
type textarea "Tere, kuna"
type textarea "Olá, porque"
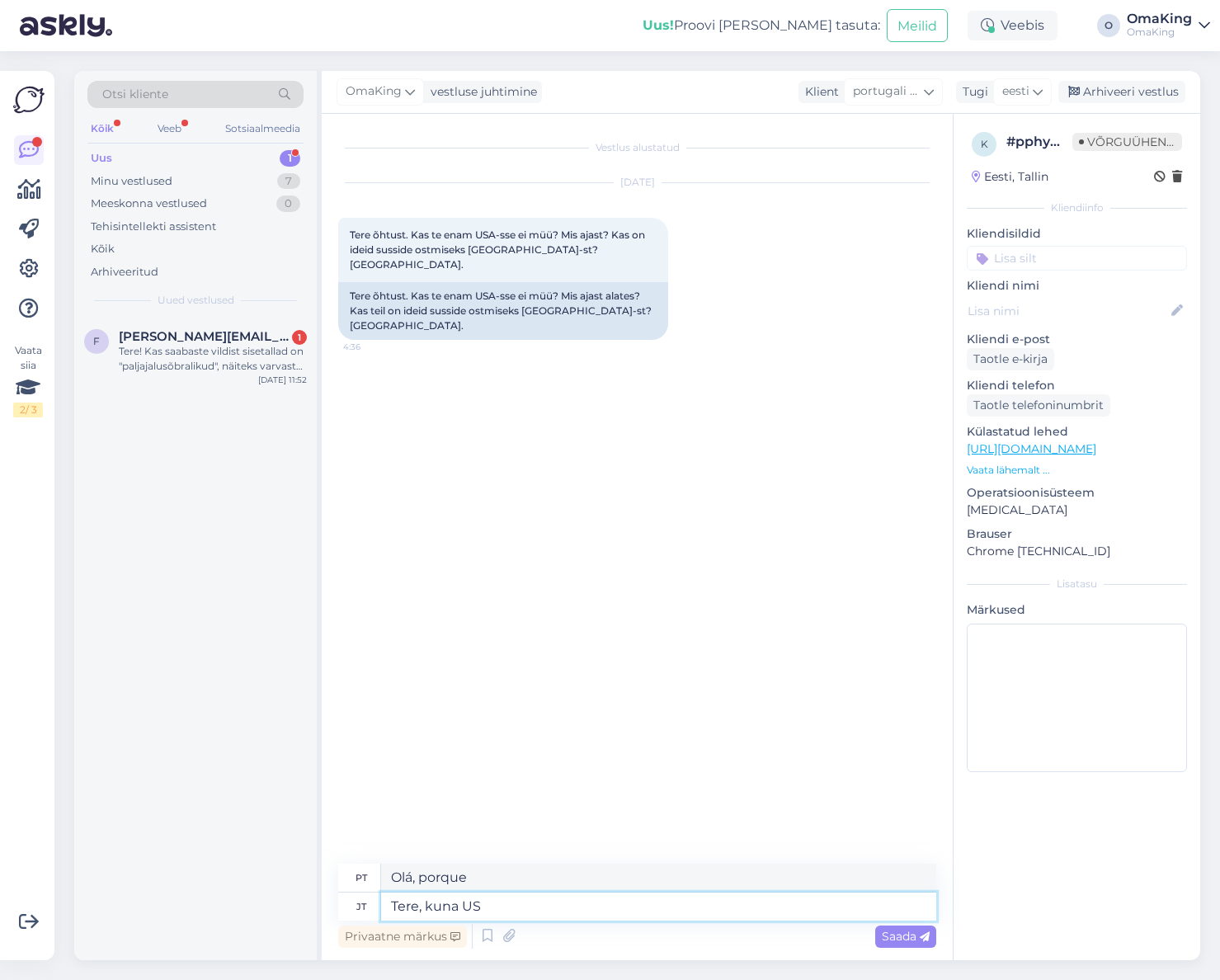
type textarea "Tere, kuna [GEOGRAPHIC_DATA]"
type textarea "Olá, desde os [GEOGRAPHIC_DATA]"
type textarea "Tere, kuna USA-sse viis m"
type textarea "Olá, [PERSON_NAME] que me levou para os [GEOGRAPHIC_DATA]"
type textarea "Tere, kuna USA-sse viis meil"
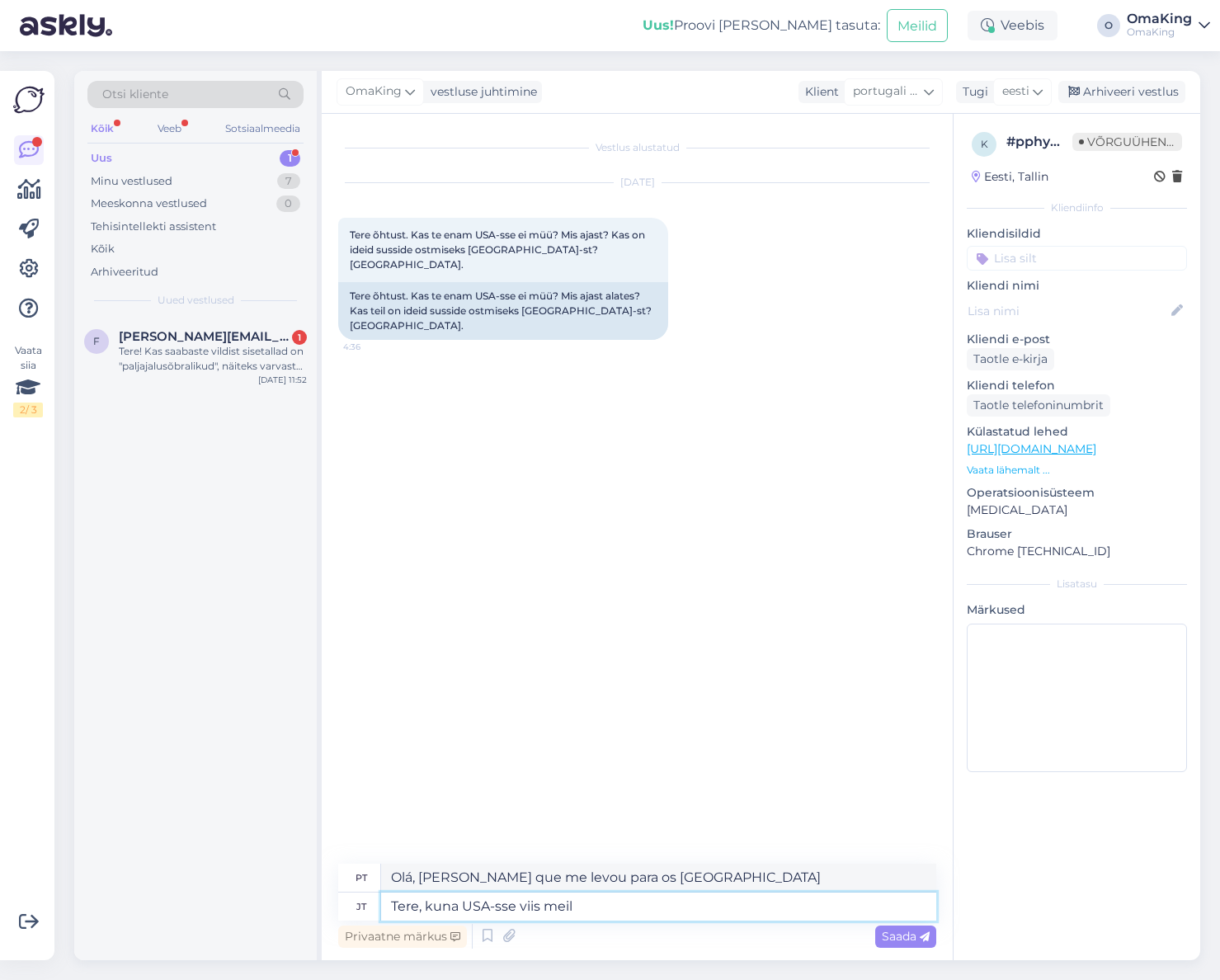
type textarea "Olá, [PERSON_NAME] que foi enviado para os [GEOGRAPHIC_DATA]"
type textarea "Tere, kuna [GEOGRAPHIC_DATA]-sse viis meil pakke"
type textarea "Olá, [PERSON_NAME] que temos pacotes entregues nos [GEOGRAPHIC_DATA]"
type textarea "Tere, kuna USA-sse viis meil pakke OMNIVA"
type textarea "Olá, recebemos encomendas entregues nos [GEOGRAPHIC_DATA] pela OMNIVA."
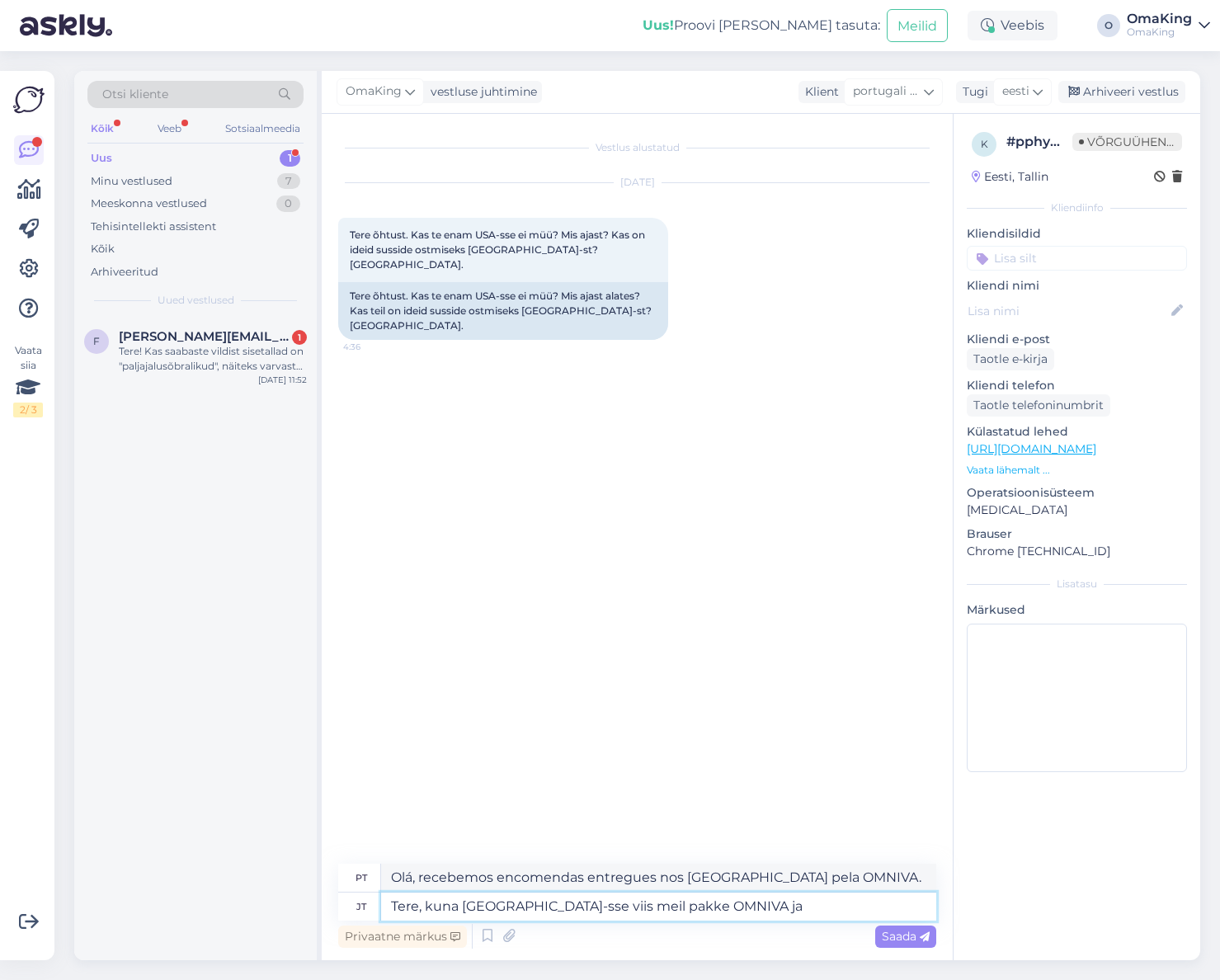
type textarea "Tere, kuna [GEOGRAPHIC_DATA]-sse viis meil pakke OMNIVA ja s"
type textarea "Olá, [PERSON_NAME] que tivemos pacotes entregues nos [GEOGRAPHIC_DATA] pela OMN…"
type textarea "Tere, kuna USA-sse viis meil pakke OMNIVA ja see"
type textarea "Olá, [PERSON_NAME] que tivemos pacotes entregues nos [GEOGRAPHIC_DATA] pela OMN…"
type textarea "Tere, kuna [GEOGRAPHIC_DATA]-sse viis meil pakke OMNIVA ja see teatas mi"
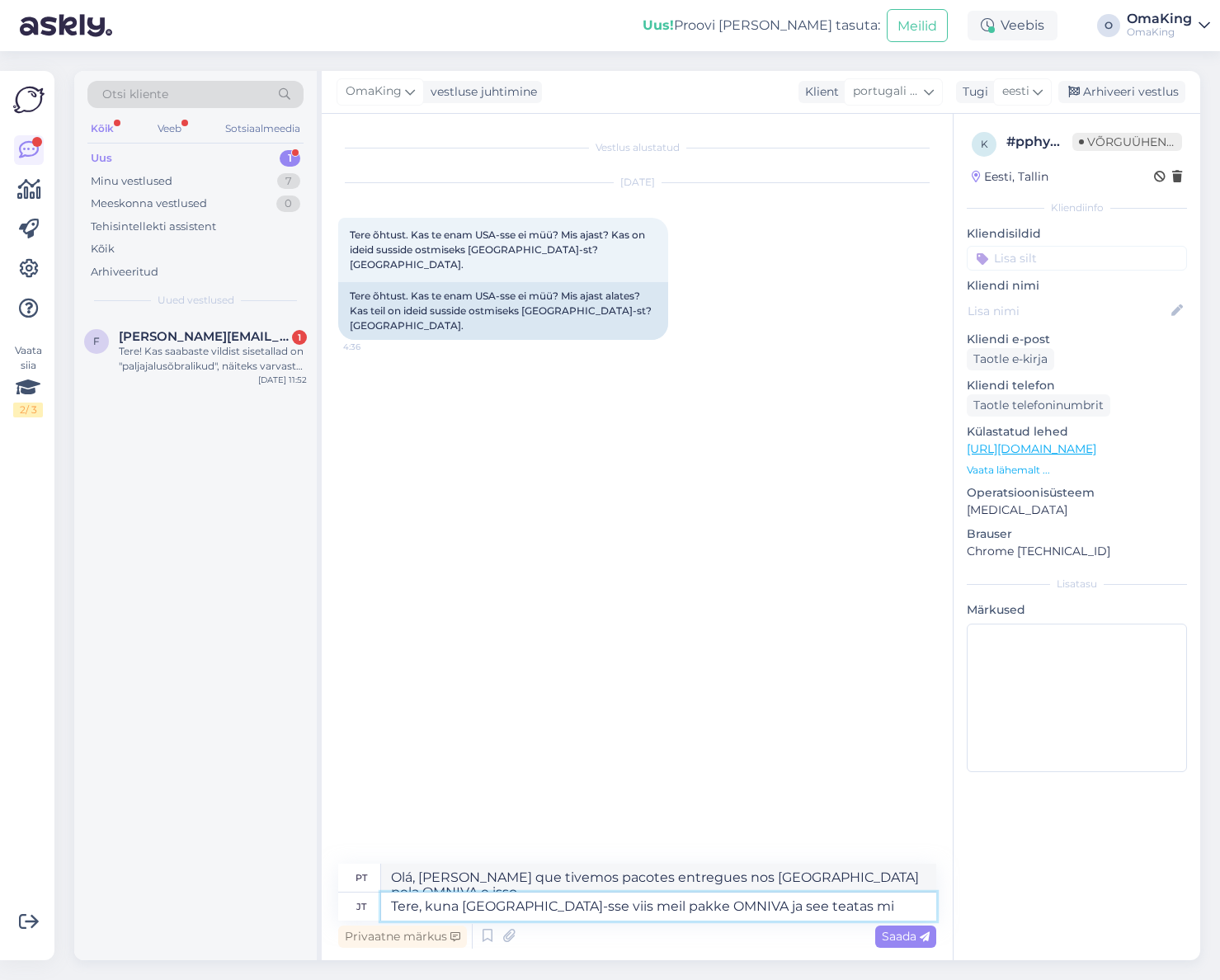
type textarea "Olá, [PERSON_NAME] que recebemos um pacote entregue nos [GEOGRAPHIC_DATA] pela …"
type textarea "Tere, kuna [GEOGRAPHIC_DATA]-sse viis meil pakke OMNIVA ja see teatas mingi ae"
type textarea "Olá, porque a OMNIVA entregou um pacote nos [GEOGRAPHIC_DATA] e dizia algo"
type textarea "Tere, kuna [GEOGRAPHIC_DATA]-sse viis meil pakke OMNIVA ja see teatas mingi aeg…"
type textarea "Olá, [PERSON_NAME] que a OMNIVA entregou nossos pacotes para os EUA e anunciou …"
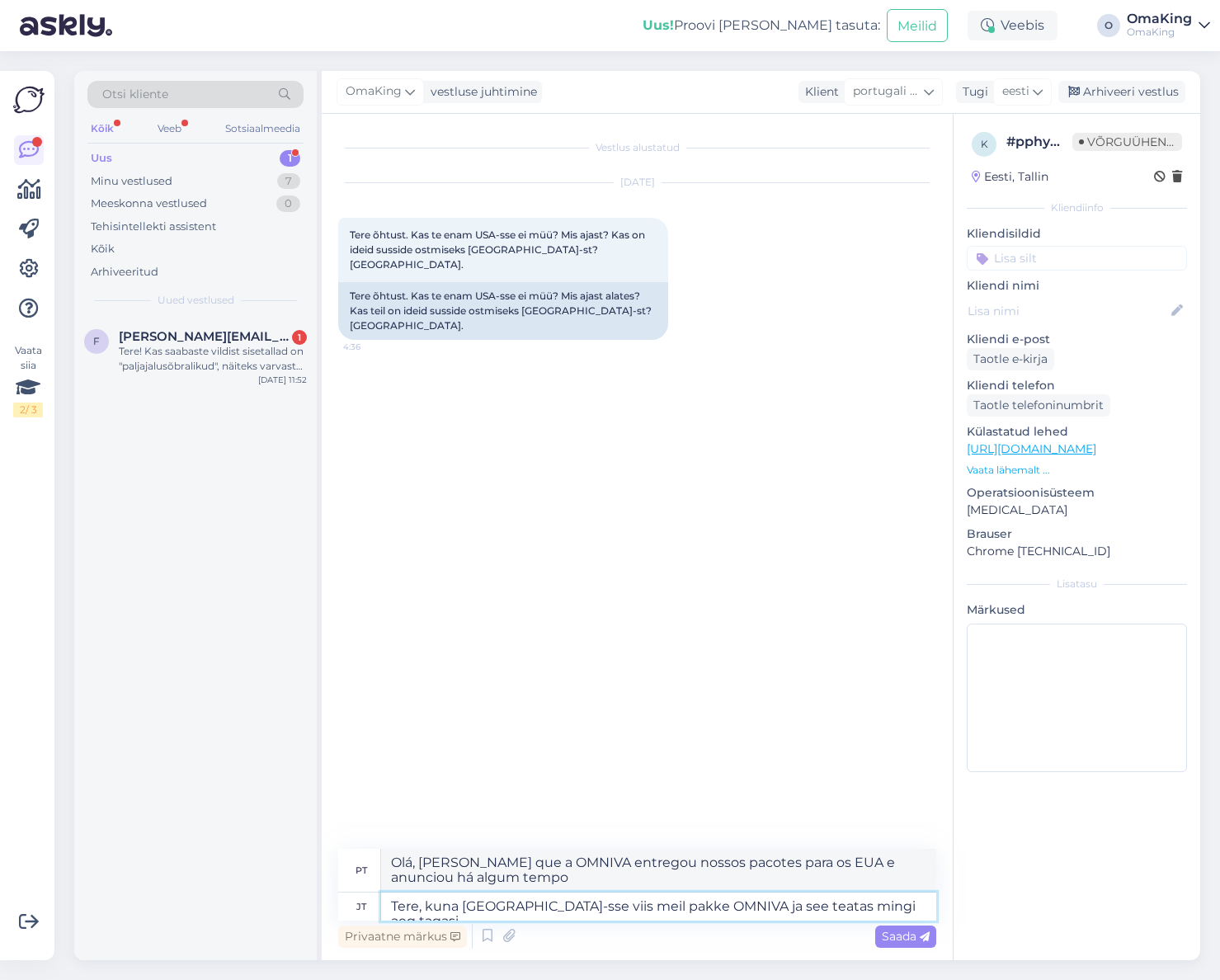
type textarea "Tere, kuna [GEOGRAPHIC_DATA]-sse viis meil pakke OMNIVA ja see teatas mingi aeg…"
type textarea "Olá, [PERSON_NAME] que a OMNIVA entregou pacotes para os EUA e anunciou há algu…"
type textarea "Tere, kuna [GEOGRAPHIC_DATA]-sse viis meil pakke OMNIVA ja see teatas mingi aeg…"
type textarea "Olá, [PERSON_NAME] que a OMNIVA entregou pacotes para os EUA e anunciou há algu…"
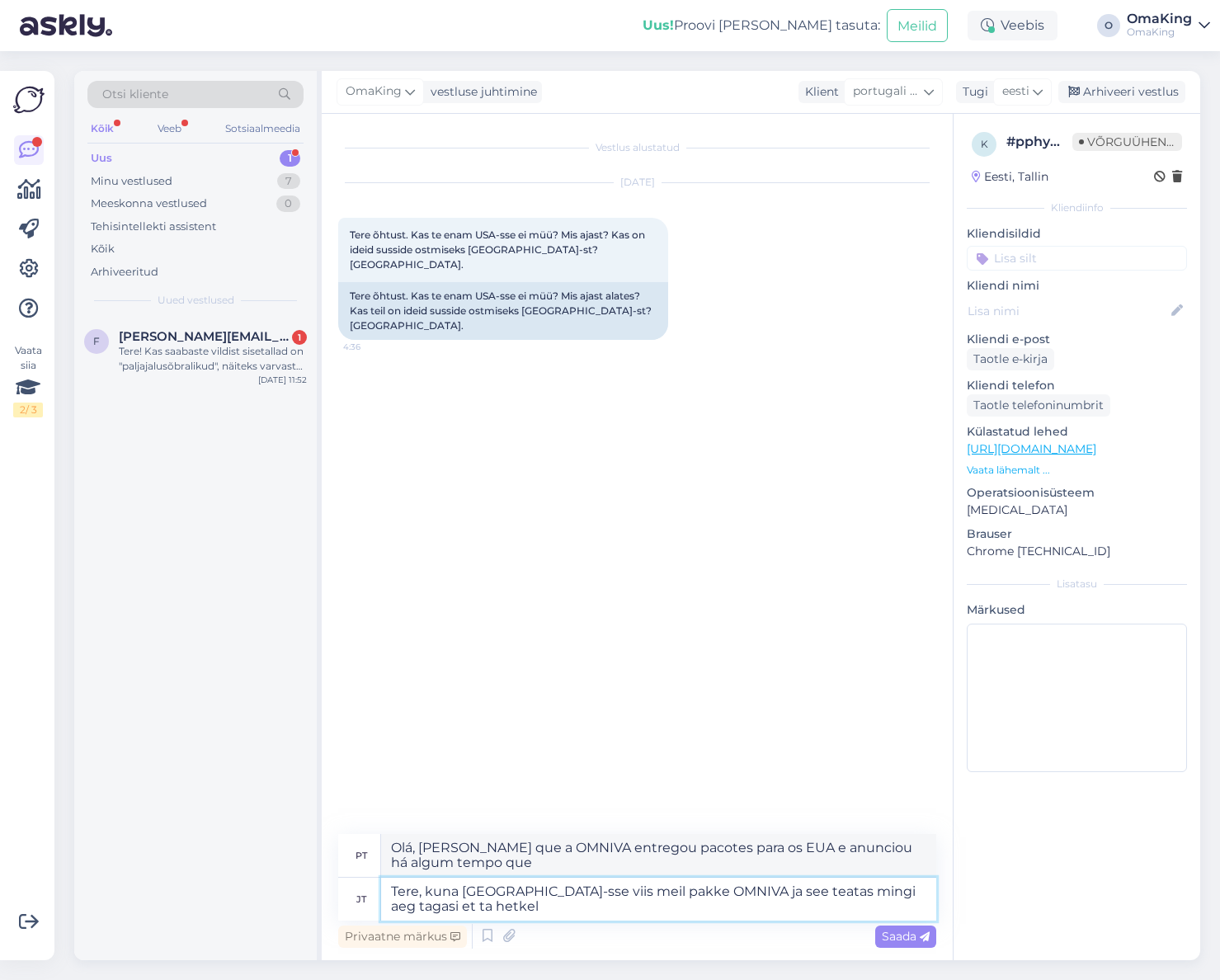
type textarea "Tere, kuna [GEOGRAPHIC_DATA]-sse viis meil pakke OMNIVA ja see teatas mingi aeg…"
type textarea "Olá, [PERSON_NAME] que a OMNIVA entregou nossos pacotes para os EUA e anunciou …"
type textarea "Tere, kuna [GEOGRAPHIC_DATA]-sse viis meil pakke OMNIVA ja see teatas mingi aeg…"
type textarea "Olá, recebemos um pacote entregue nos [GEOGRAPHIC_DATA] pela OMNIVA e eles anun…"
type textarea "Tere, kuna [GEOGRAPHIC_DATA]-sse viis meil pakke OMNIVA ja see teatas mingi aeg…"
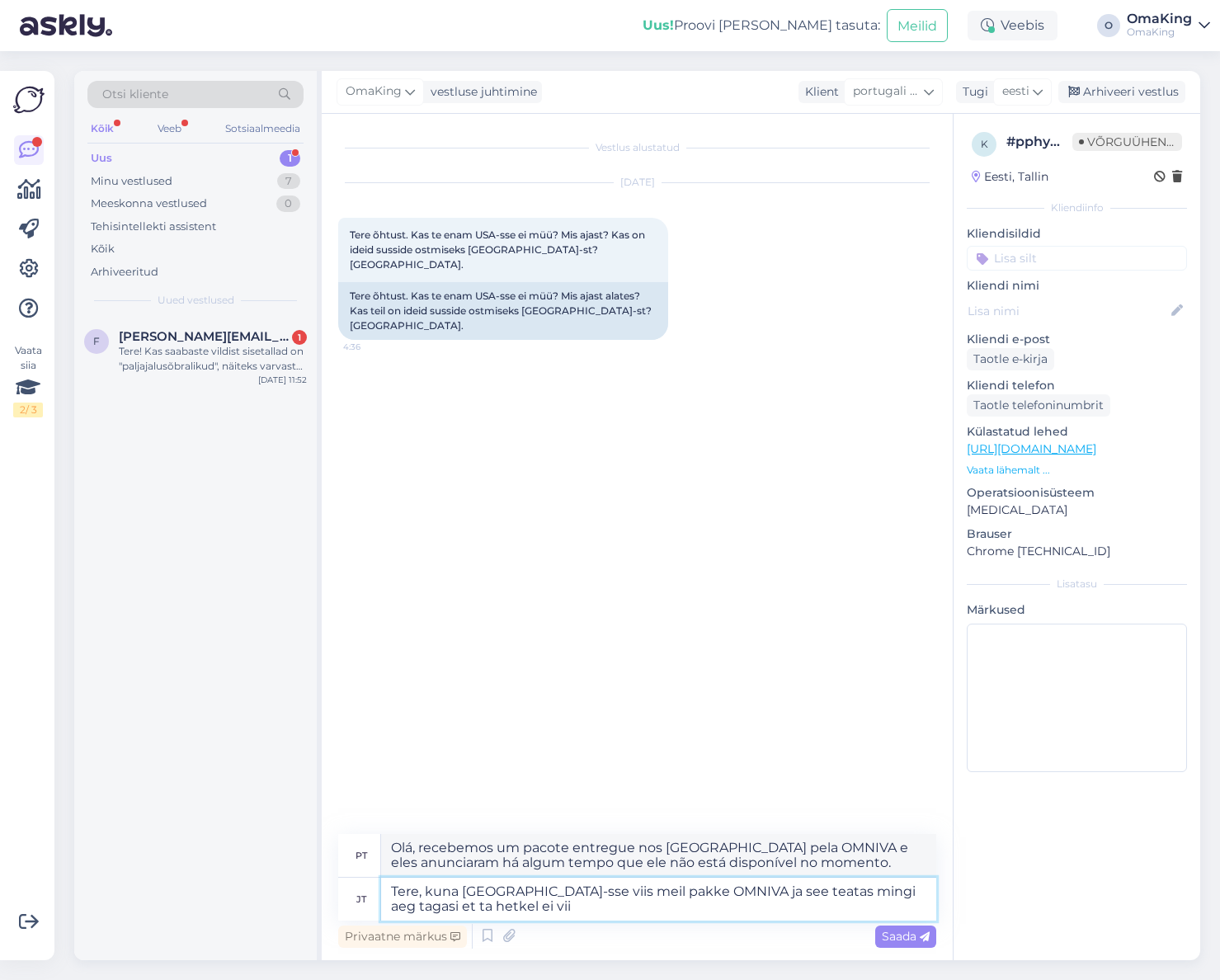
type textarea "Olá, recebemos encomendas entregues nos [GEOGRAPHIC_DATA] pela OMNIVA e eles an…"
type textarea "Tere, kuna [GEOGRAPHIC_DATA]-sse viis meil pakke OMNIVA ja see teatas mingi aeg…"
type textarea "Olá, como a OMNIVA entregou pacotes para os EUA para nós e anunciou há algum te…"
type textarea "Tere, kuna [GEOGRAPHIC_DATA]-sse viis meil pakke OMNIVA ja see teatas mingi aeg…"
type textarea "Olá, como a OMNIVA entregou nossos pacotes para os EUA e anunciou há algum temp…"
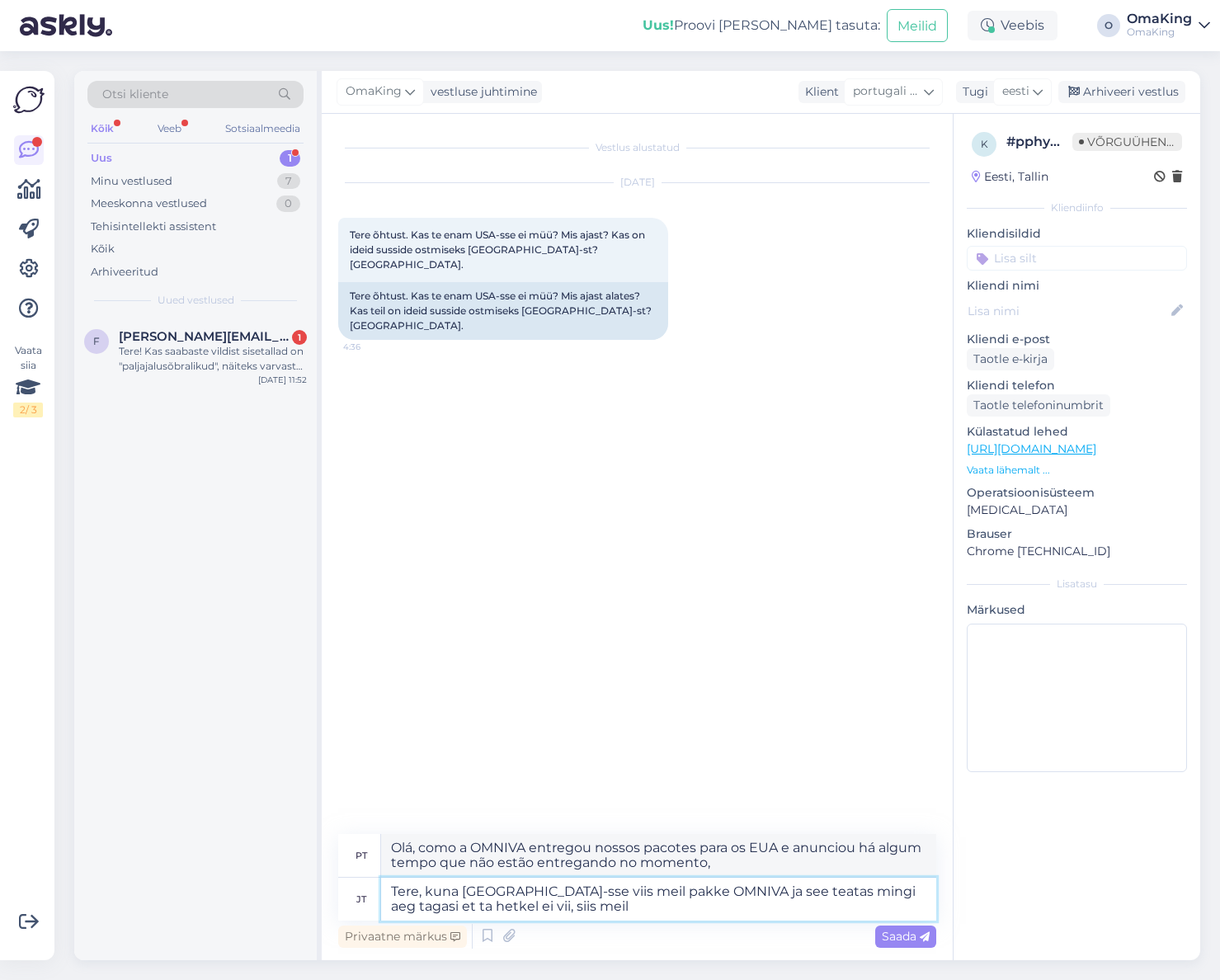
type textarea "Tere, kuna [GEOGRAPHIC_DATA]-sse viis meil pakke OMNIVA ja see teatas mingi aeg…"
type textarea "Olá, como a OMNIVA entregou pacotes para os EUA e anunciou há algum tempo que n…"
type textarea "Tere, kuna [GEOGRAPHIC_DATA]-sse viis meil pakke OMNIVA ja see teatas mingi aeg…"
type textarea "Olá, como a OMNIVA costumava entregar pacotes para os EUA e anunciou há algum t…"
type textarea "Tere, kuna [GEOGRAPHIC_DATA]-sse viis meil pakke OMNIVA ja see teatas mingi aeg…"
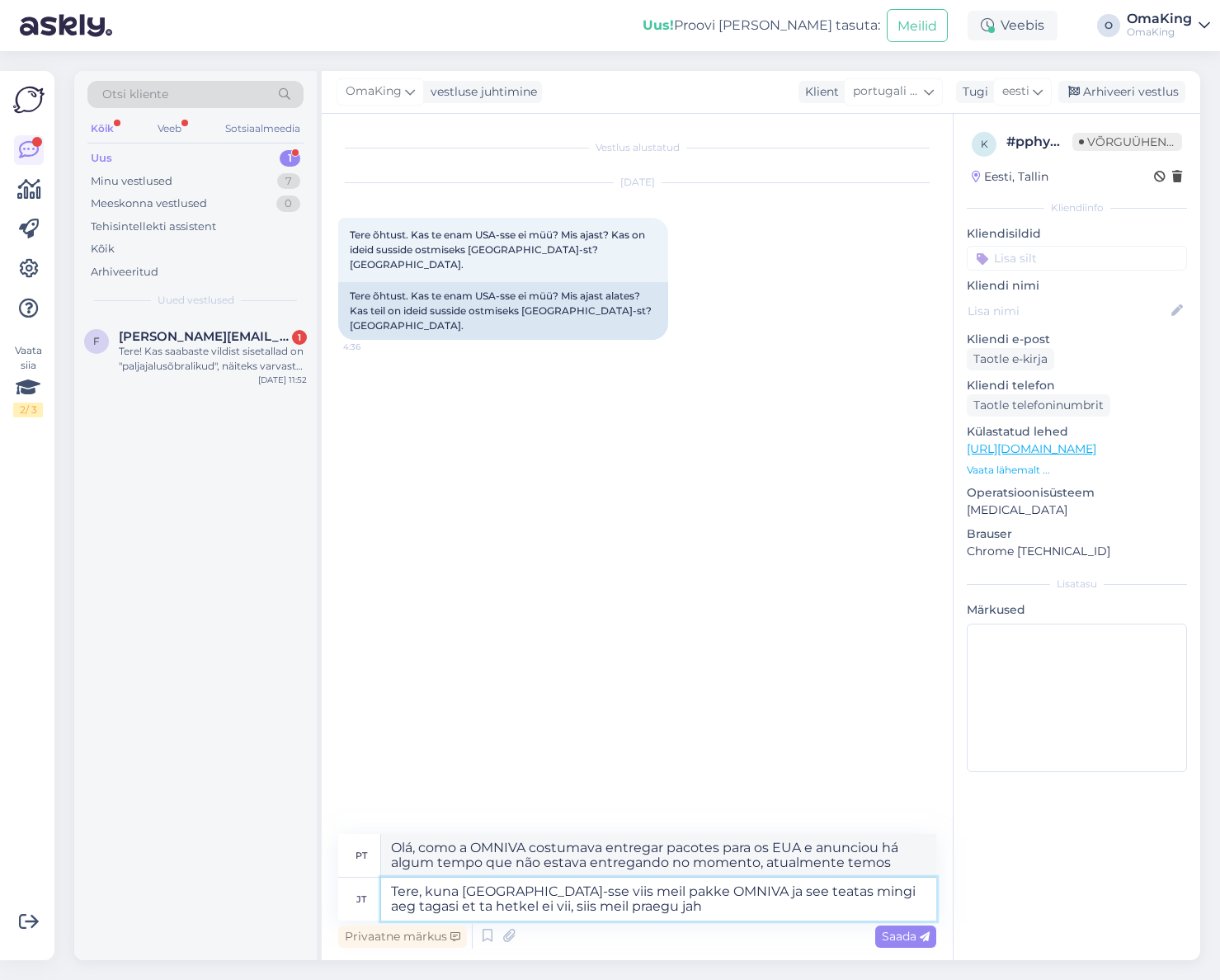
type textarea "Olá, como a OMNIVA costumava entregar pacotes para os EUA e anunciou há algum t…"
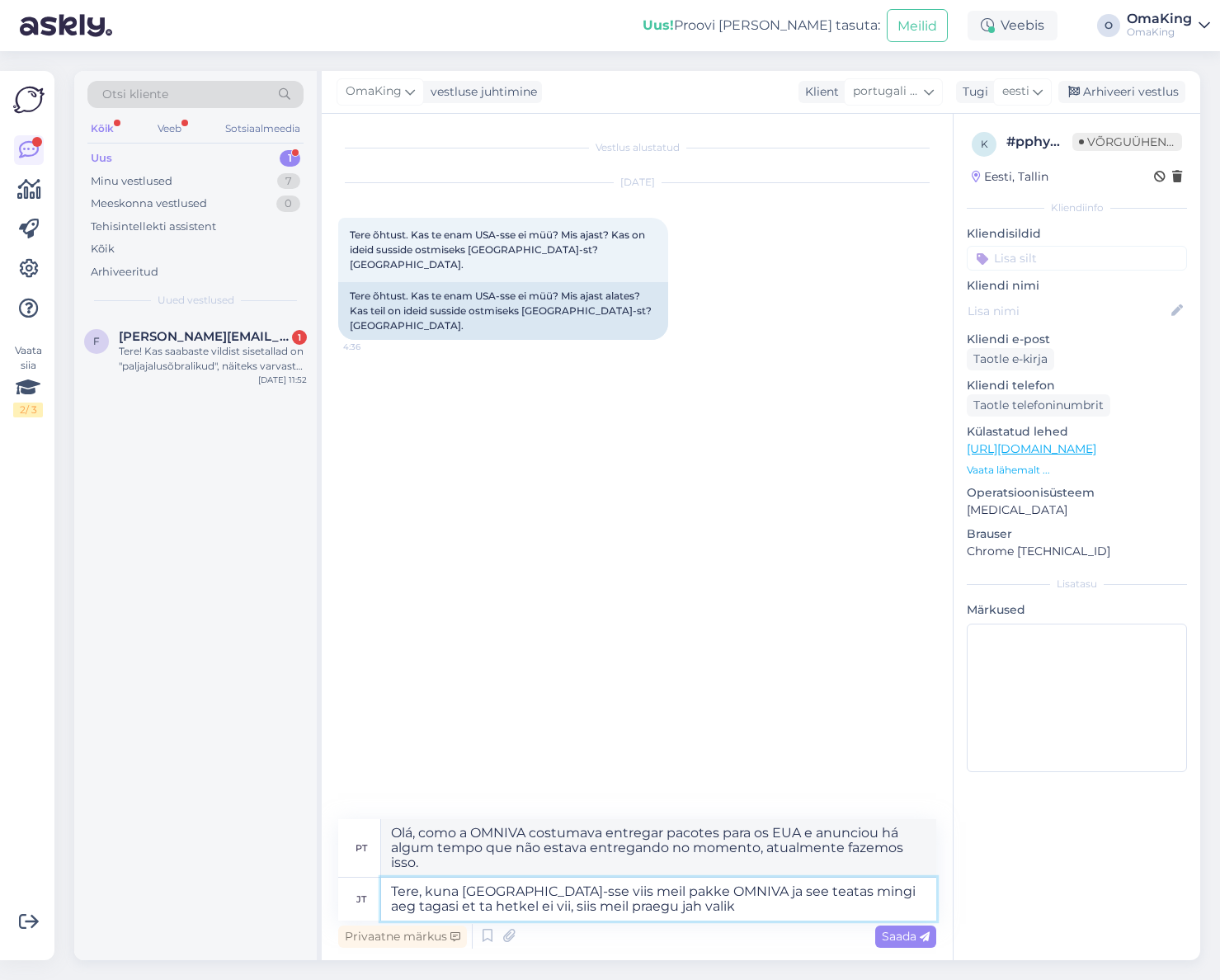
type textarea "Tere, kuna [GEOGRAPHIC_DATA]-sse viis meil pakke OMNIVA ja see teatas mingi aeg…"
type textarea "Olá, como a OMNIVA costumava entregar pacotes para os EUA e anunciou há algum t…"
type textarea "Tere, kuna [GEOGRAPHIC_DATA]-sse viis meil pakke OMNIVA ja see teatas mingi aeg…"
type textarea "Olá, como a OMNIVA costumava entregar pacotes para os EUA e anunciou há algum t…"
type textarea "Tere, kuna [GEOGRAPHIC_DATA]-sse viis meil pakke OMNIVA ja see teatas mingi aeg…"
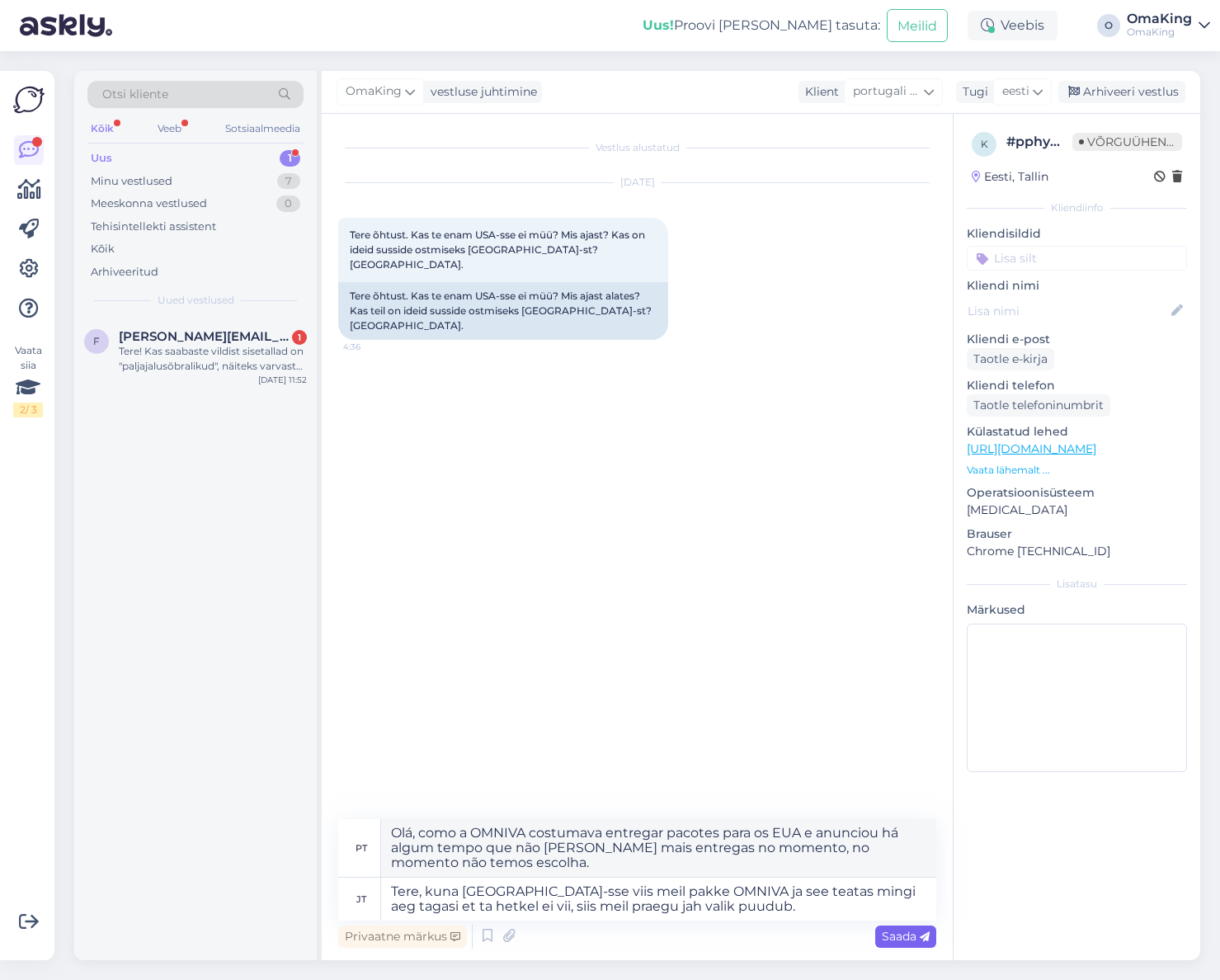
click at [909, 933] on font "Saada" at bounding box center [900, 935] width 35 height 15
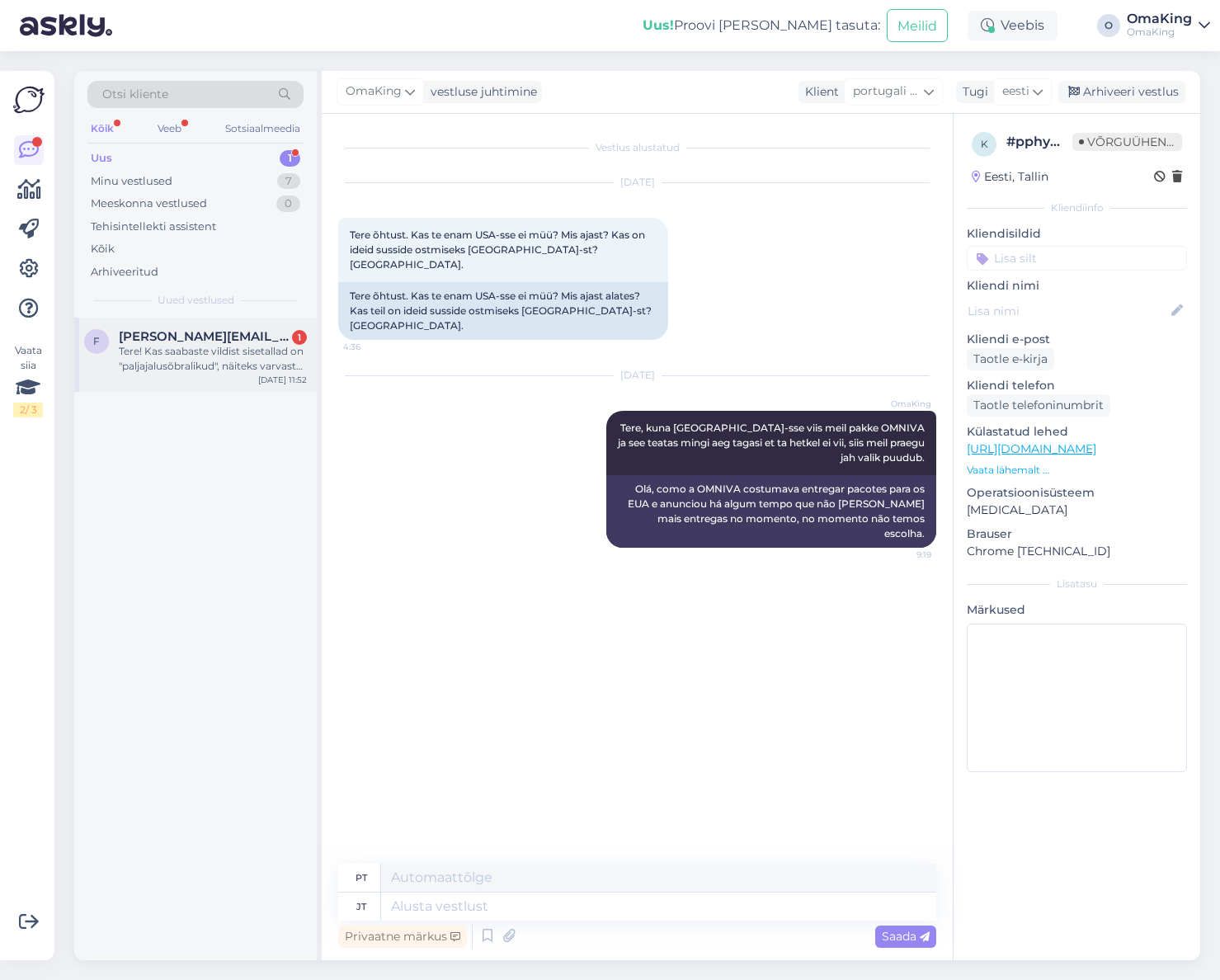
click at [192, 343] on font "[PERSON_NAME][EMAIL_ADDRESS][DOMAIN_NAME]" at bounding box center [287, 336] width 335 height 15
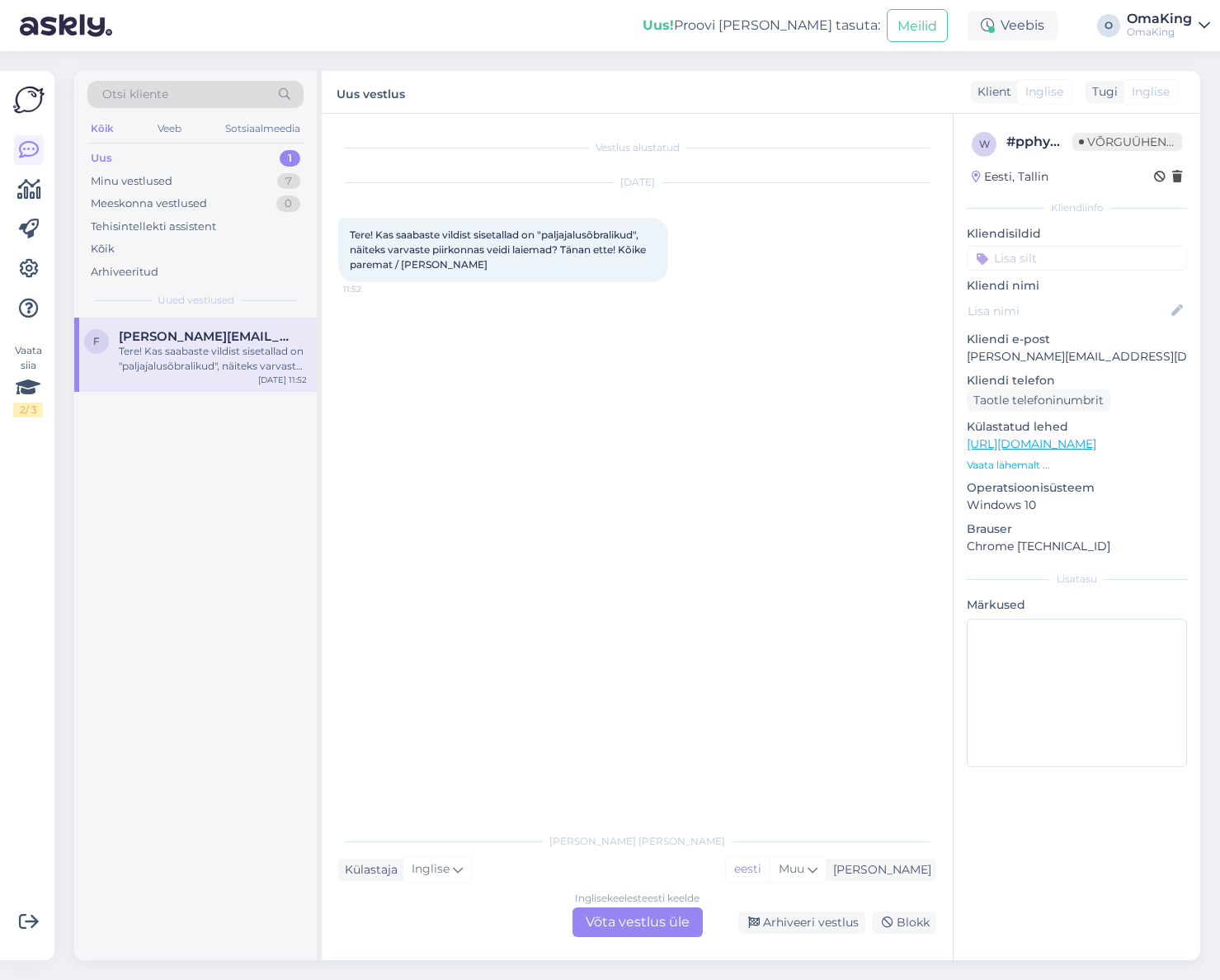
click at [590, 911] on div "Inglise keelest eesti keelde Võta vestlus üle" at bounding box center [637, 922] width 131 height 30
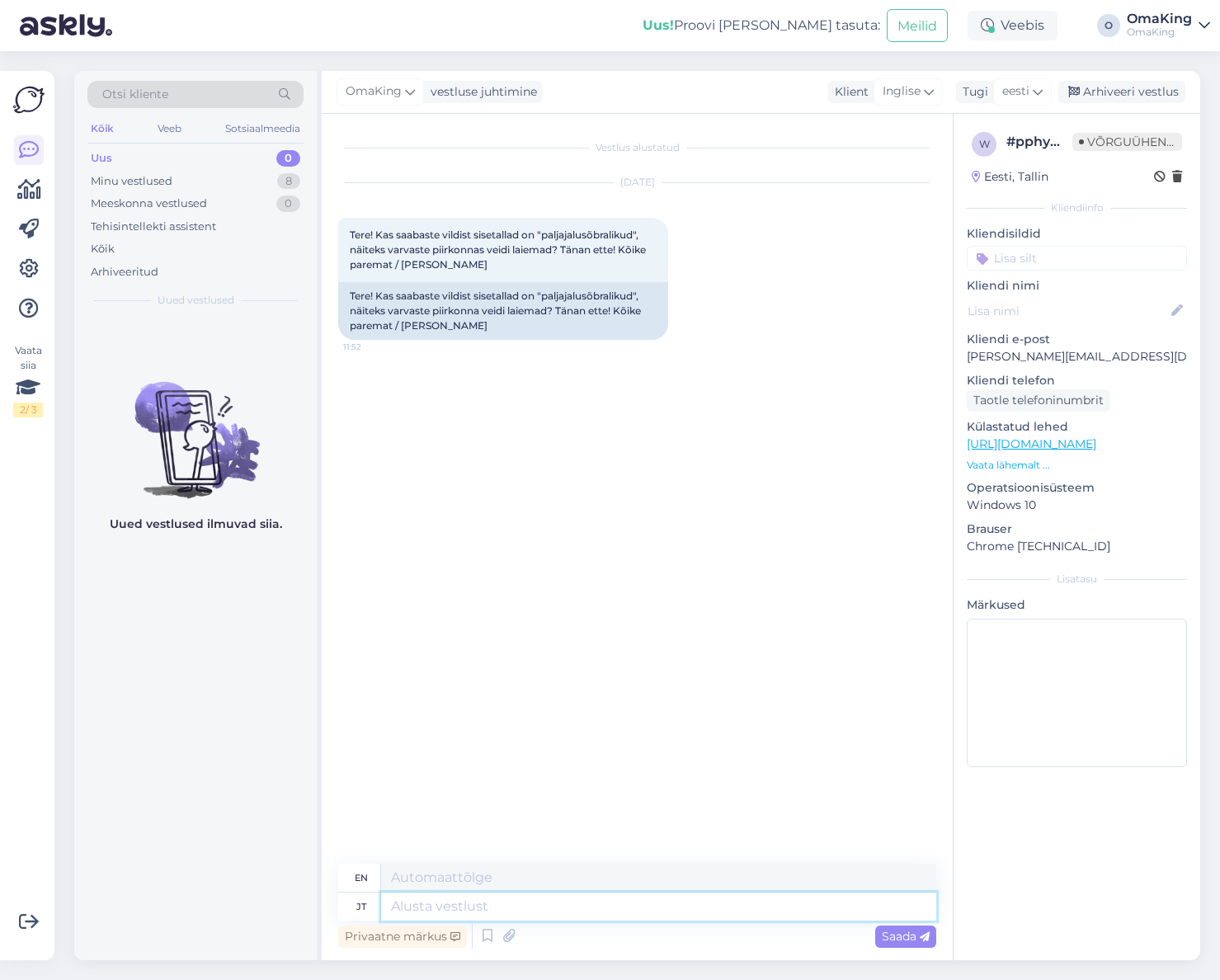
click at [396, 903] on textarea at bounding box center [658, 906] width 555 height 28
type textarea "tere, s"
type textarea "hello,"
type textarea "tere, siis"
type textarea "hello, then"
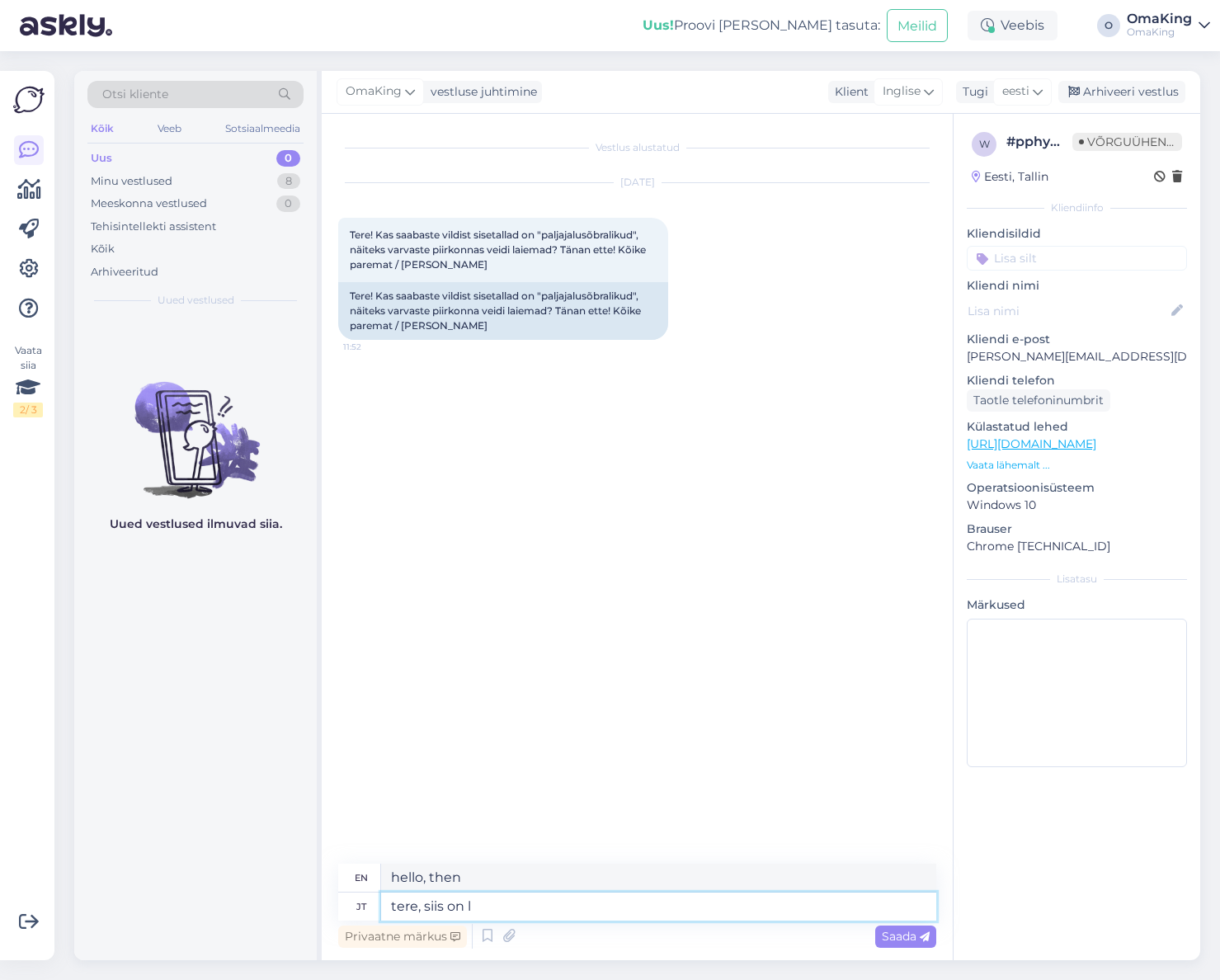
type textarea "tere, siis on la"
type textarea "Hello, then."
type textarea "tere, siis on lai"
type textarea "Hello, it's wide."
type textarea "tere, siis on [PERSON_NAME]"
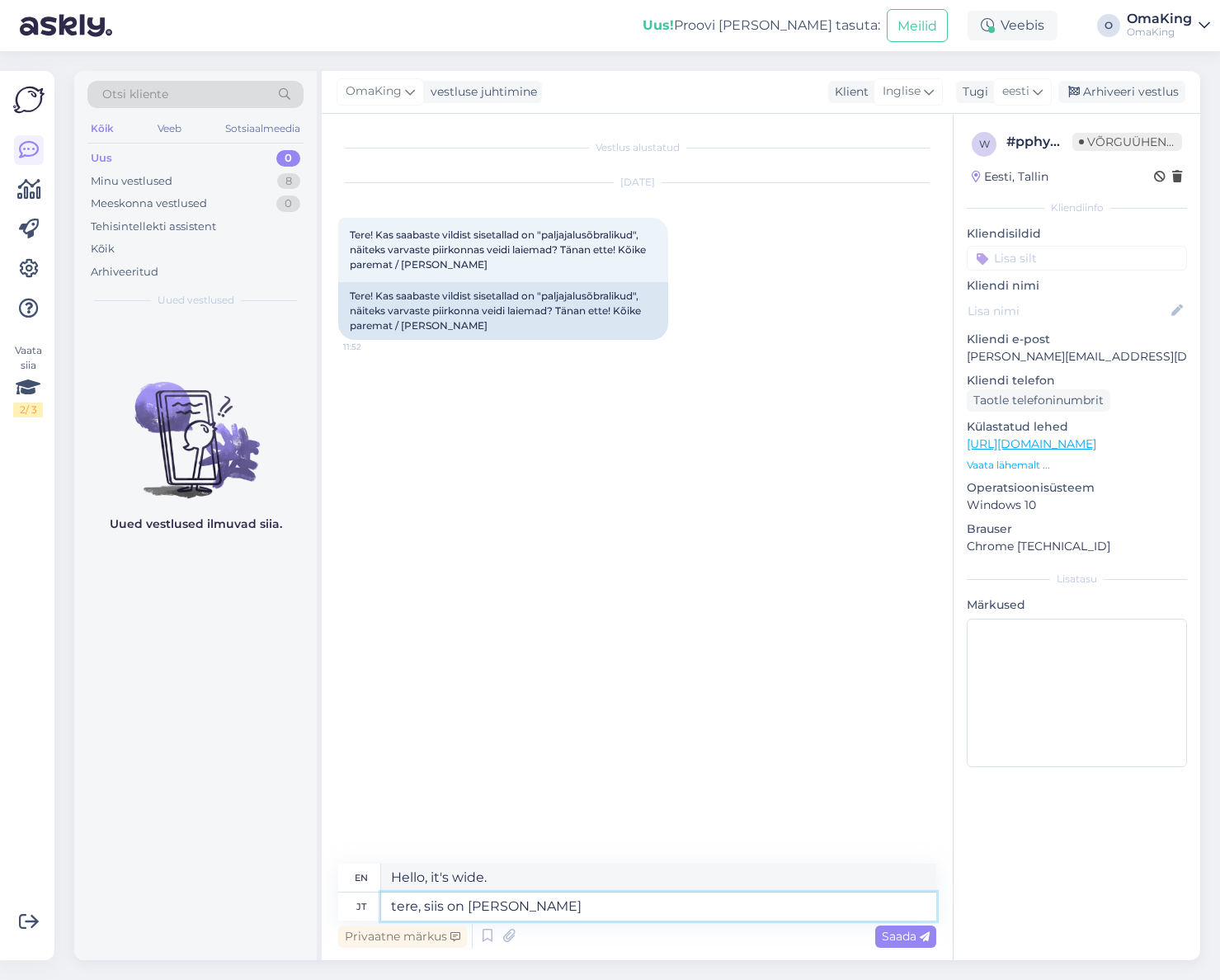
type textarea "Hello, there is a wide choice."
type textarea "tere, siis on [PERSON_NAME] paljajalu j"
type textarea "Hello, there is a wide selection of barefoot shoes."
type textarea "tere, siis on [PERSON_NAME] paljajalu jalatsite sisetaldasid."
type textarea "Hello, there is a wide selection of insoles for barefoot shoes."
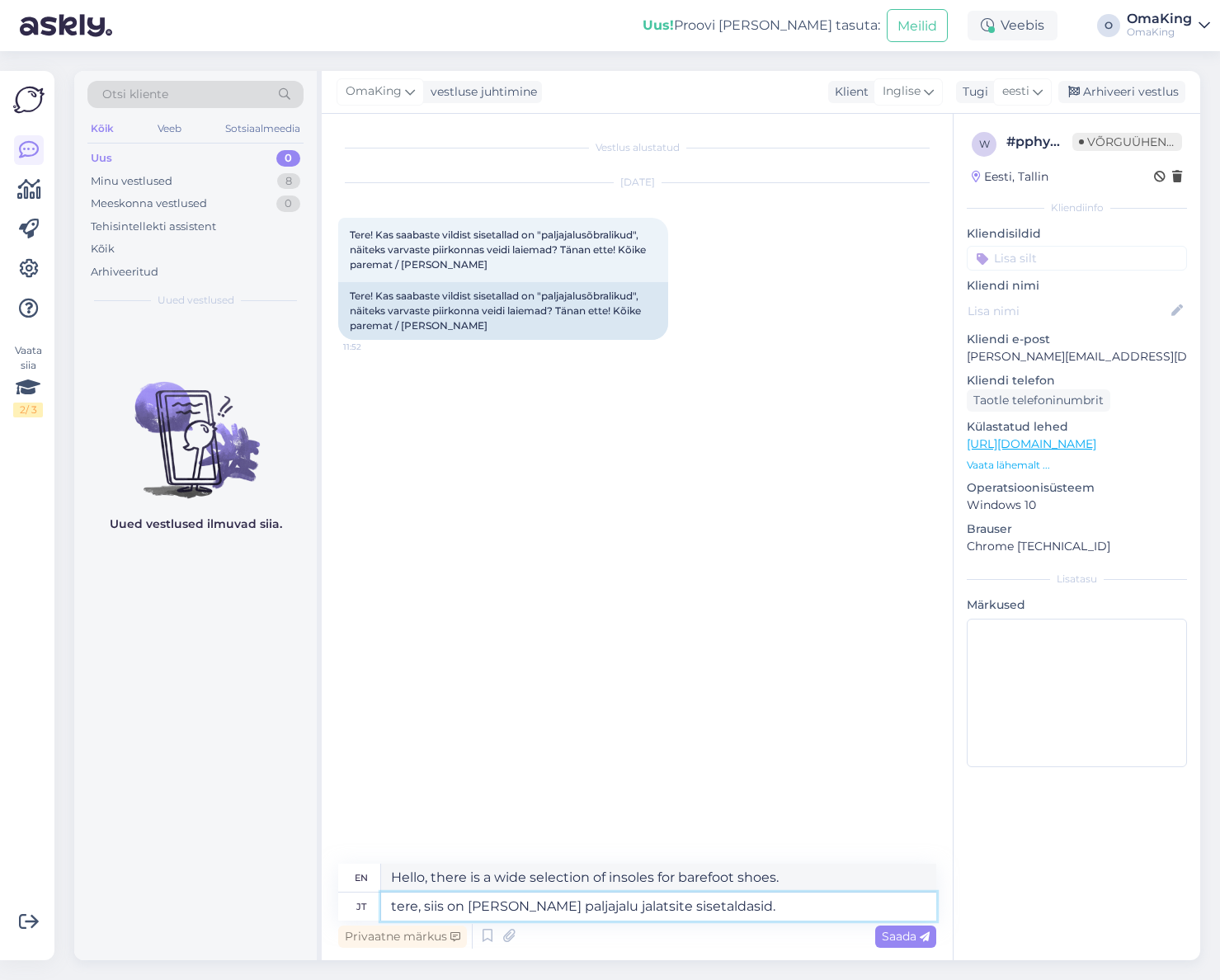
paste textarea "[URL][DOMAIN_NAME]"
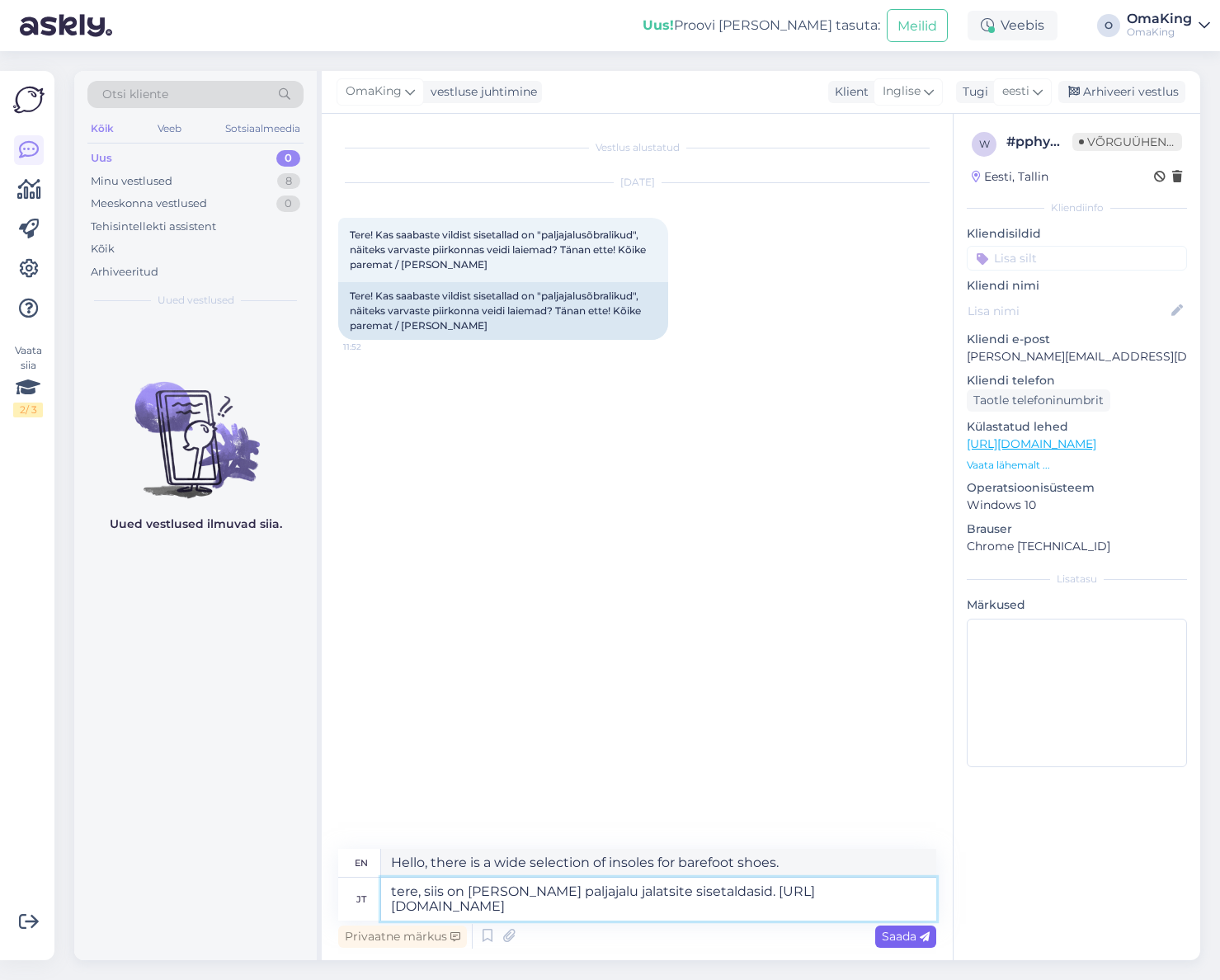
type textarea "tere, siis on [PERSON_NAME] paljajalu jalatsite sisetaldasid. [URL][DOMAIN_NAME]"
click at [898, 938] on font "Saada" at bounding box center [900, 935] width 35 height 15
type textarea "hello, there is a wide selection of insoles for barefoot shoes. [URL][DOMAIN_NA…"
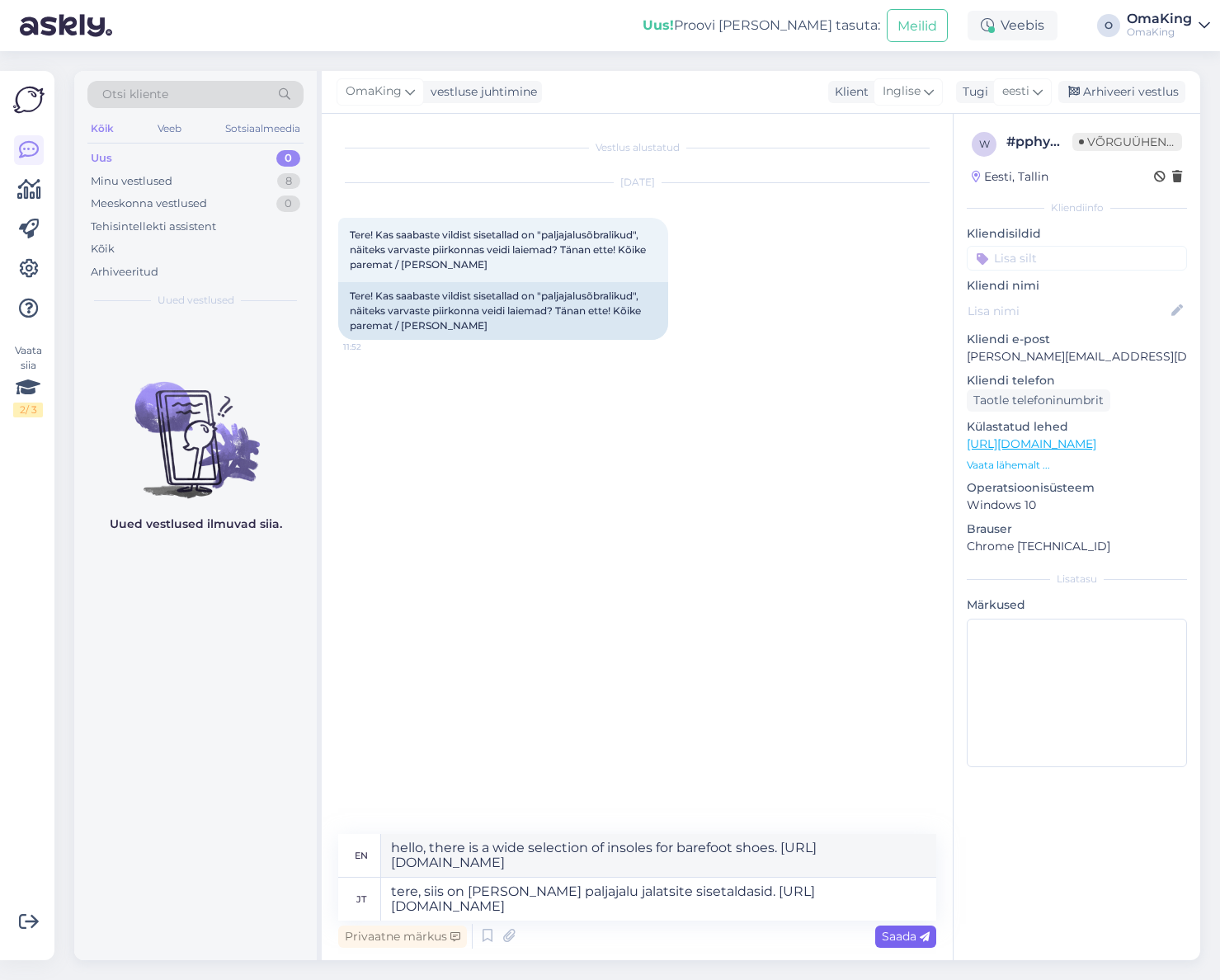
click at [926, 933] on icon at bounding box center [925, 937] width 10 height 10
